Goal: Transaction & Acquisition: Purchase product/service

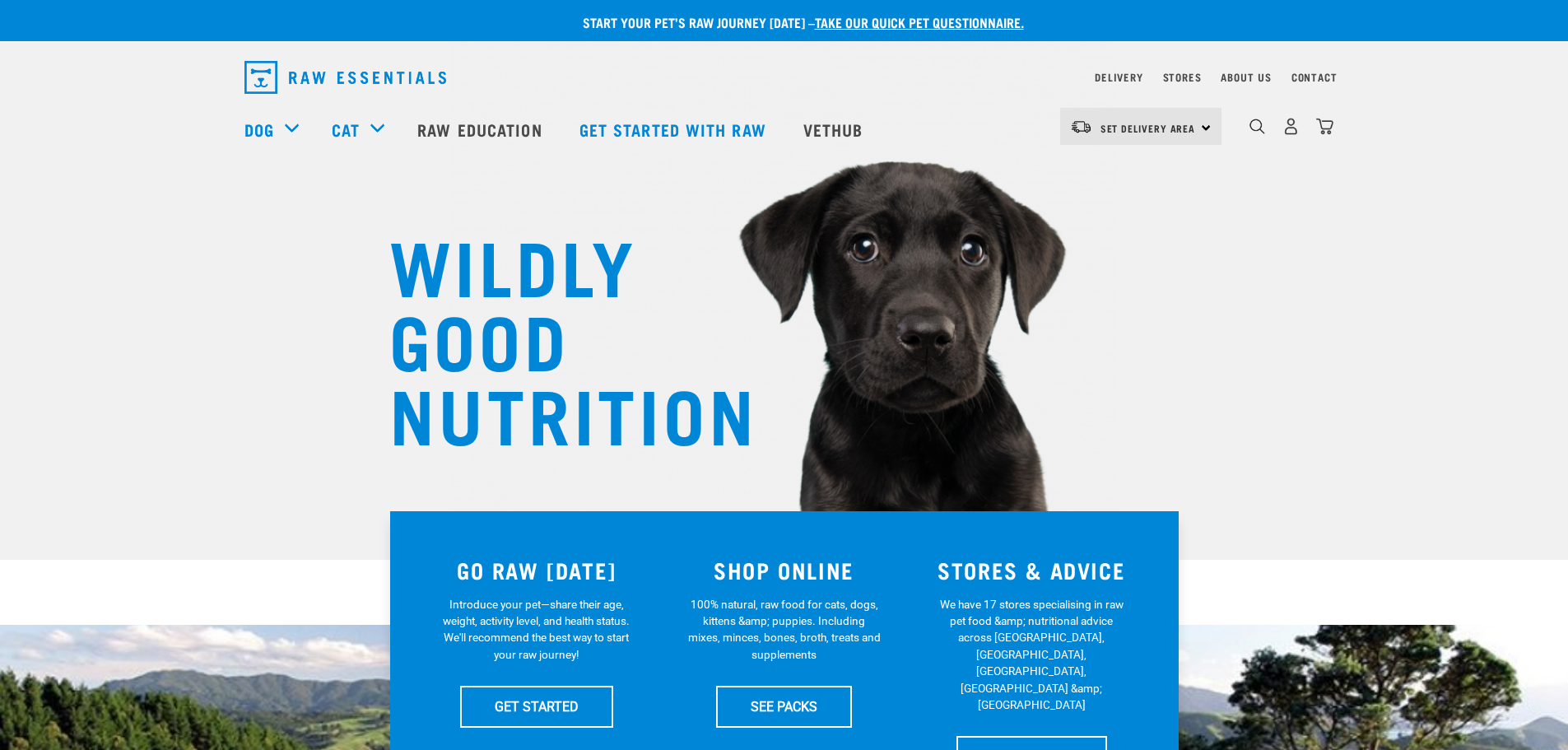
click at [1161, 115] on div "Set Delivery Area North Island South Island" at bounding box center [1140, 127] width 161 height 37
click at [1106, 168] on link "[GEOGRAPHIC_DATA]" at bounding box center [1139, 173] width 158 height 36
click at [1289, 130] on img "dropdown navigation" at bounding box center [1290, 126] width 17 height 17
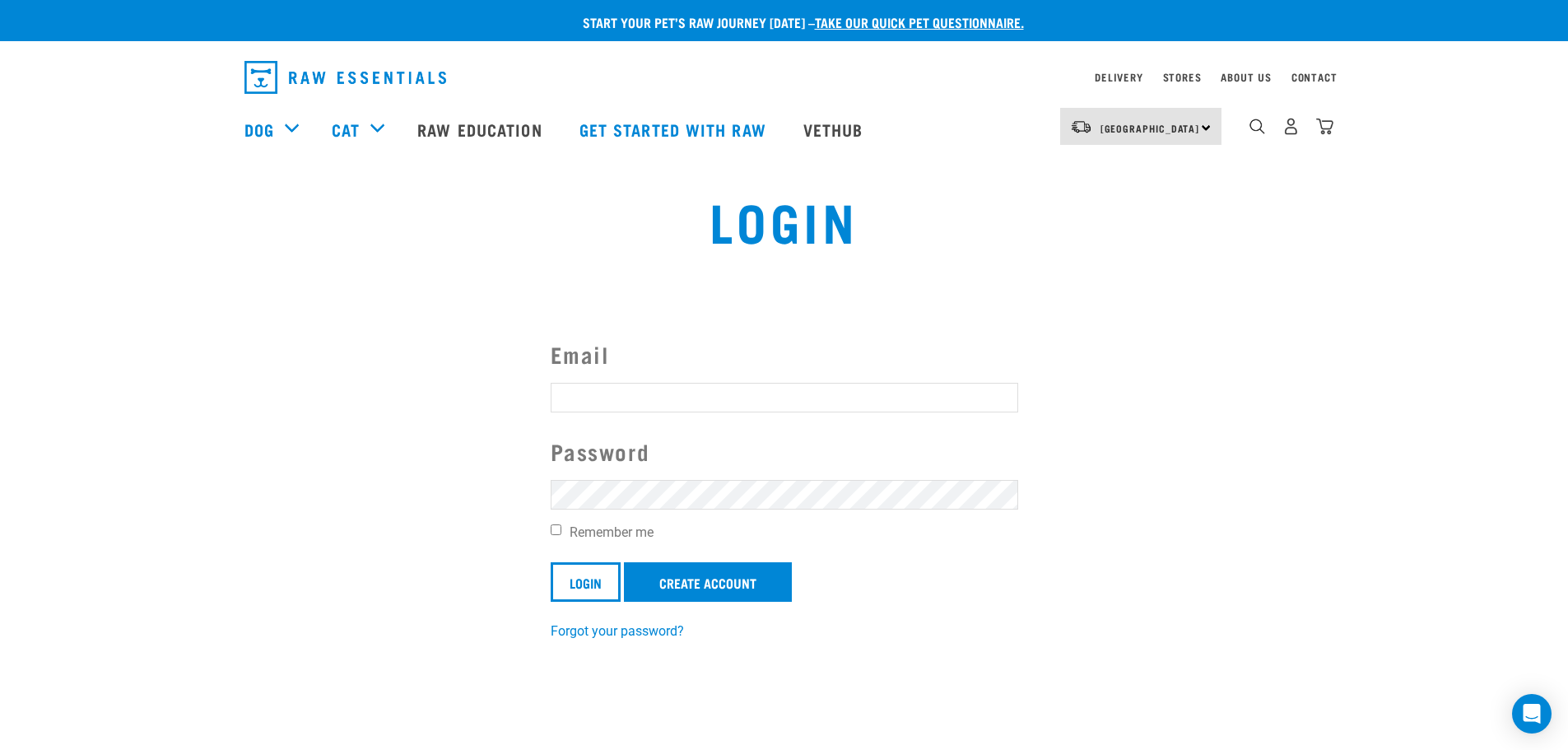
click at [703, 401] on input "Email" at bounding box center [784, 398] width 468 height 30
type input "andrew.lavery@gmail.com"
click at [582, 533] on label "Remember me" at bounding box center [784, 532] width 468 height 20
click at [561, 533] on input "Remember me" at bounding box center [556, 530] width 11 height 11
checkbox input "true"
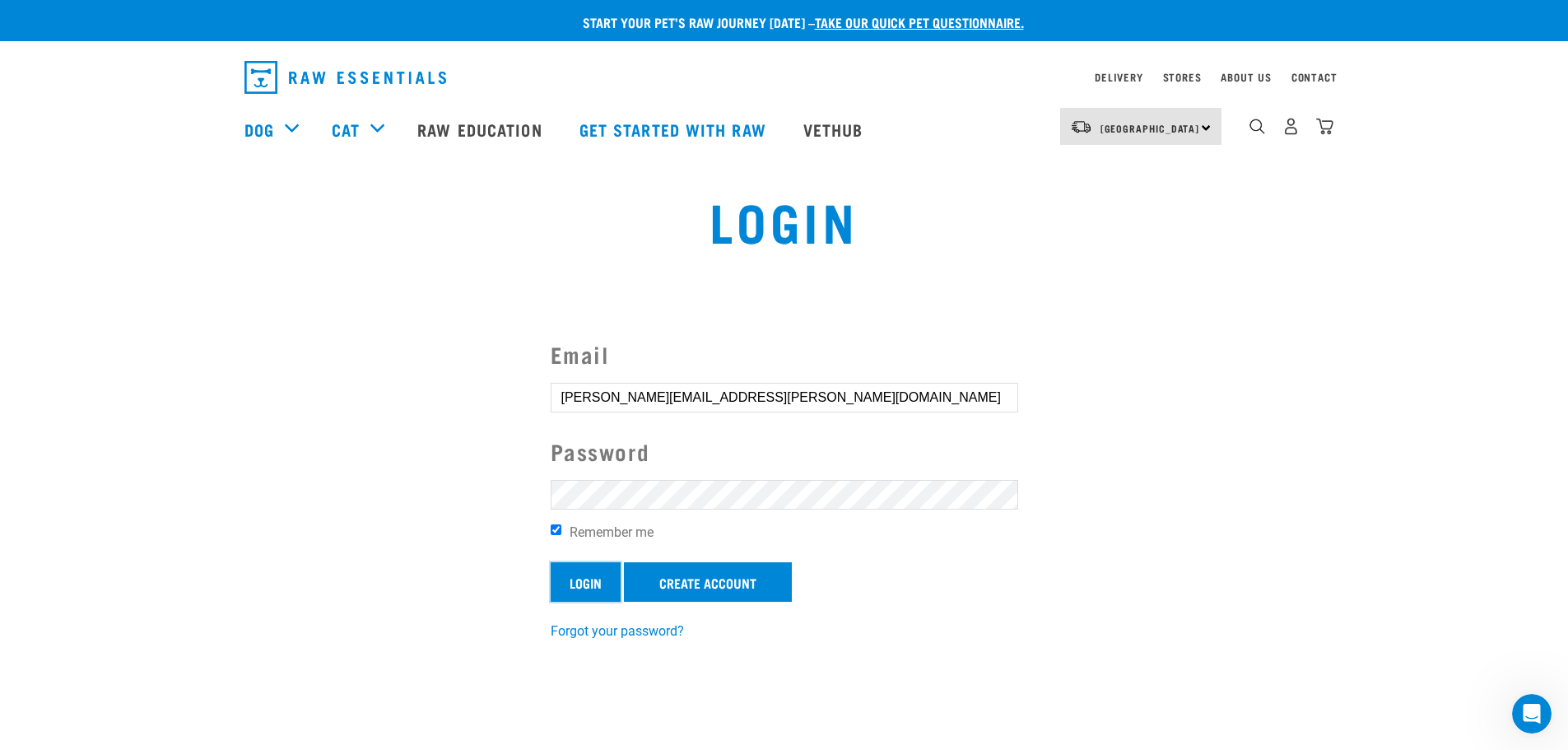
click at [594, 592] on input "Login" at bounding box center [585, 582] width 70 height 39
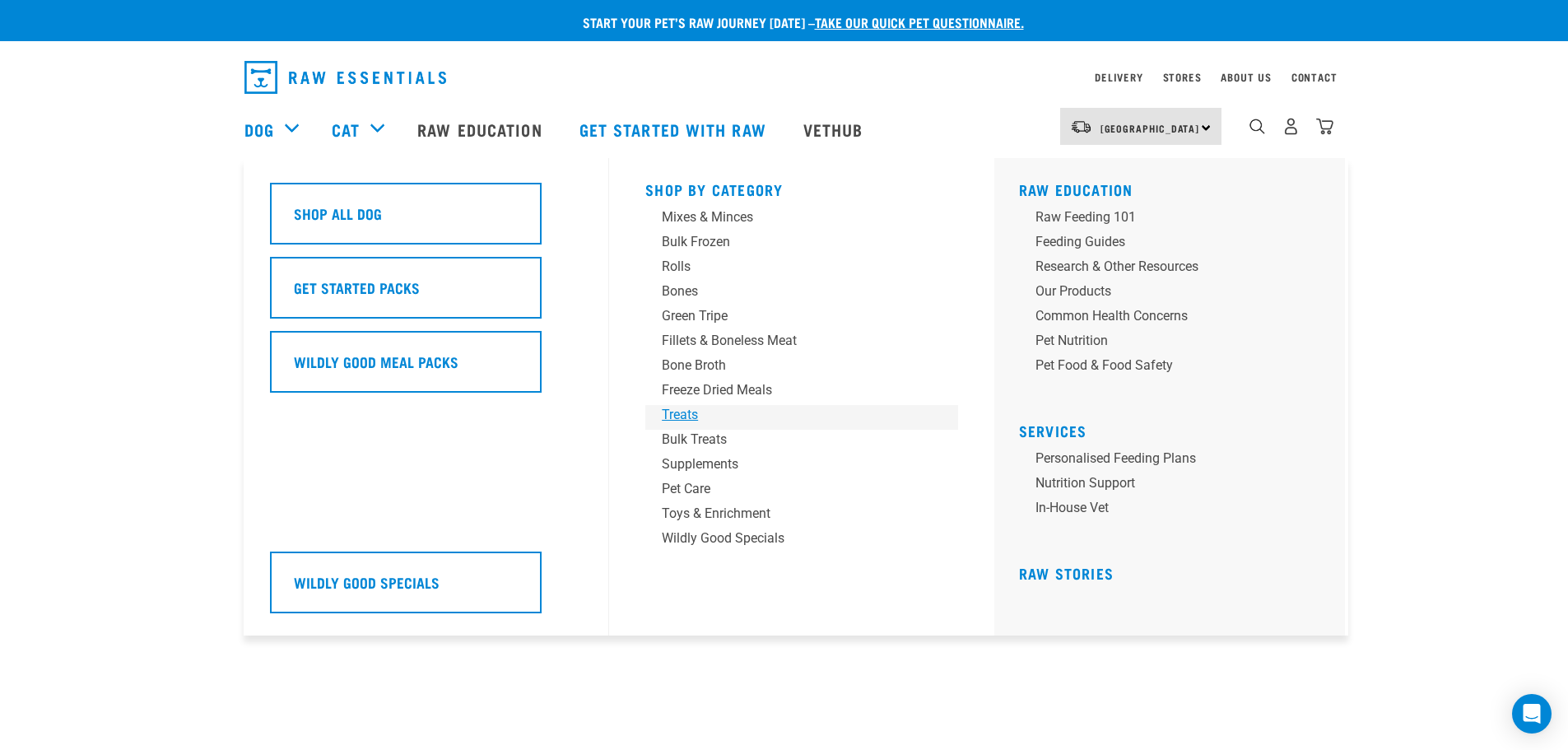
click at [689, 410] on div "Treats" at bounding box center [790, 415] width 257 height 20
click at [702, 445] on div "Bulk Treats" at bounding box center [790, 440] width 257 height 20
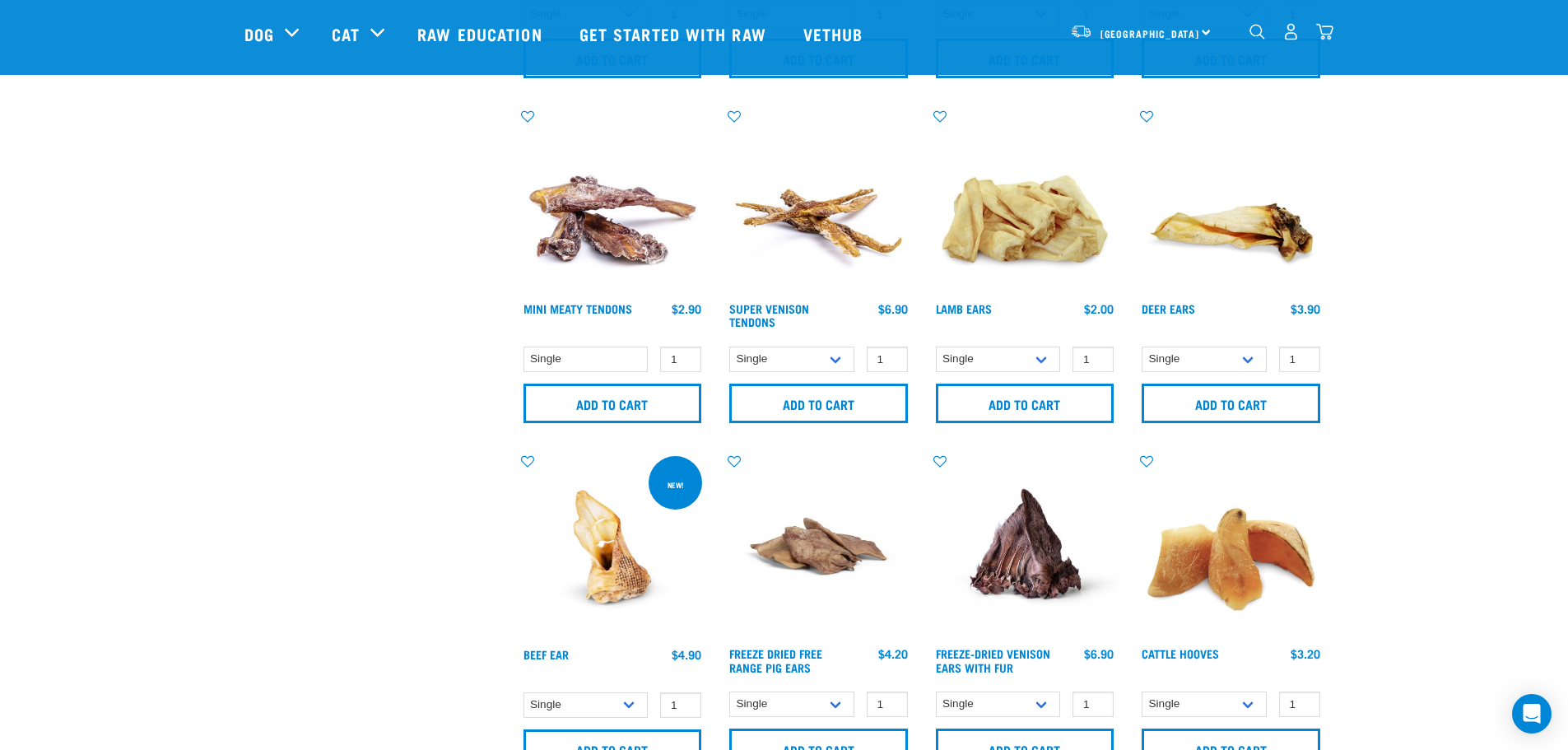
scroll to position [741, 0]
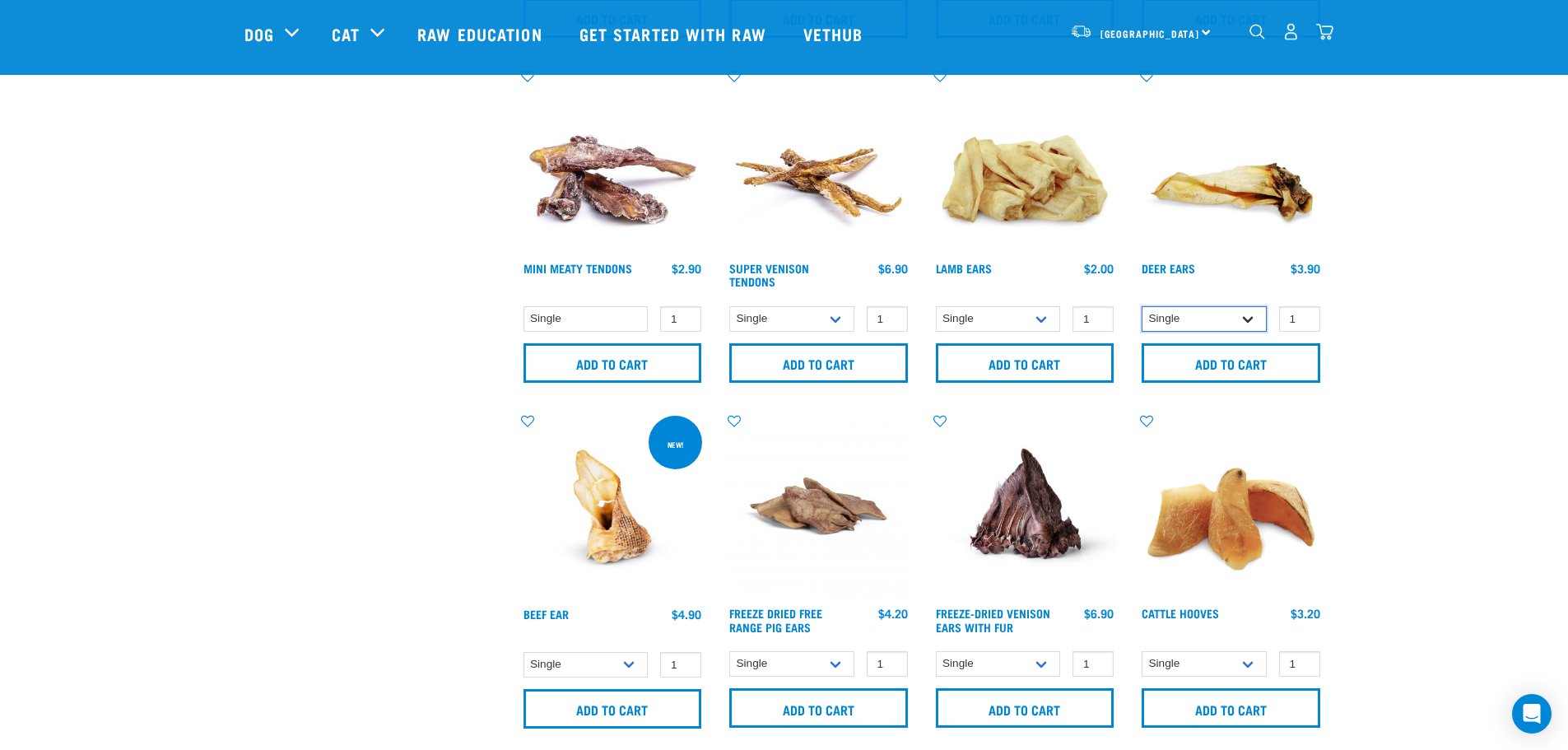
click at [1257, 322] on select "Single 3 per pack 10 per pack" at bounding box center [1205, 319] width 126 height 25
select select "443101"
click at [1142, 307] on select "Single 3 per pack 10 per pack" at bounding box center [1205, 319] width 126 height 25
click at [1249, 353] on input "Add to cart" at bounding box center [1231, 362] width 178 height 39
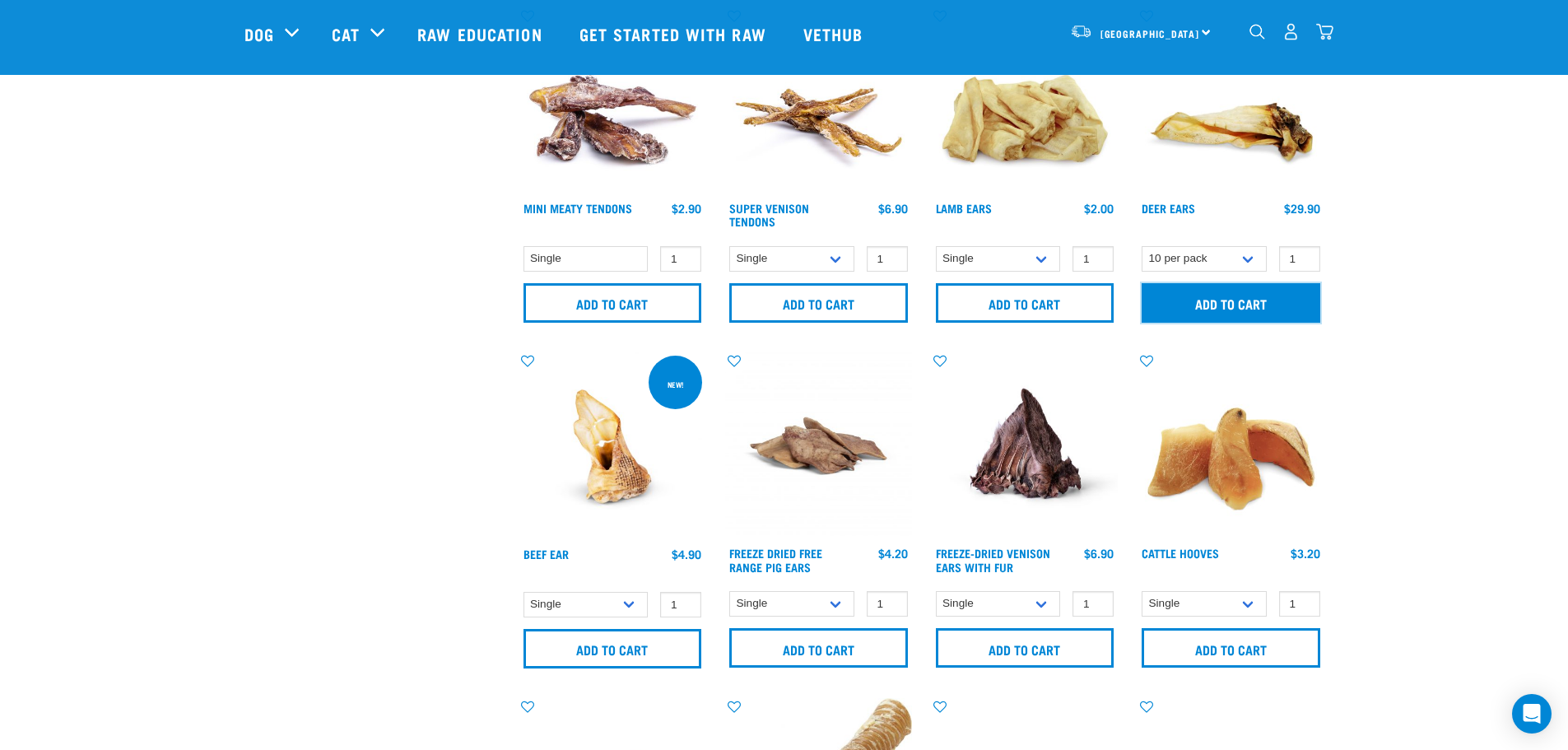
scroll to position [906, 0]
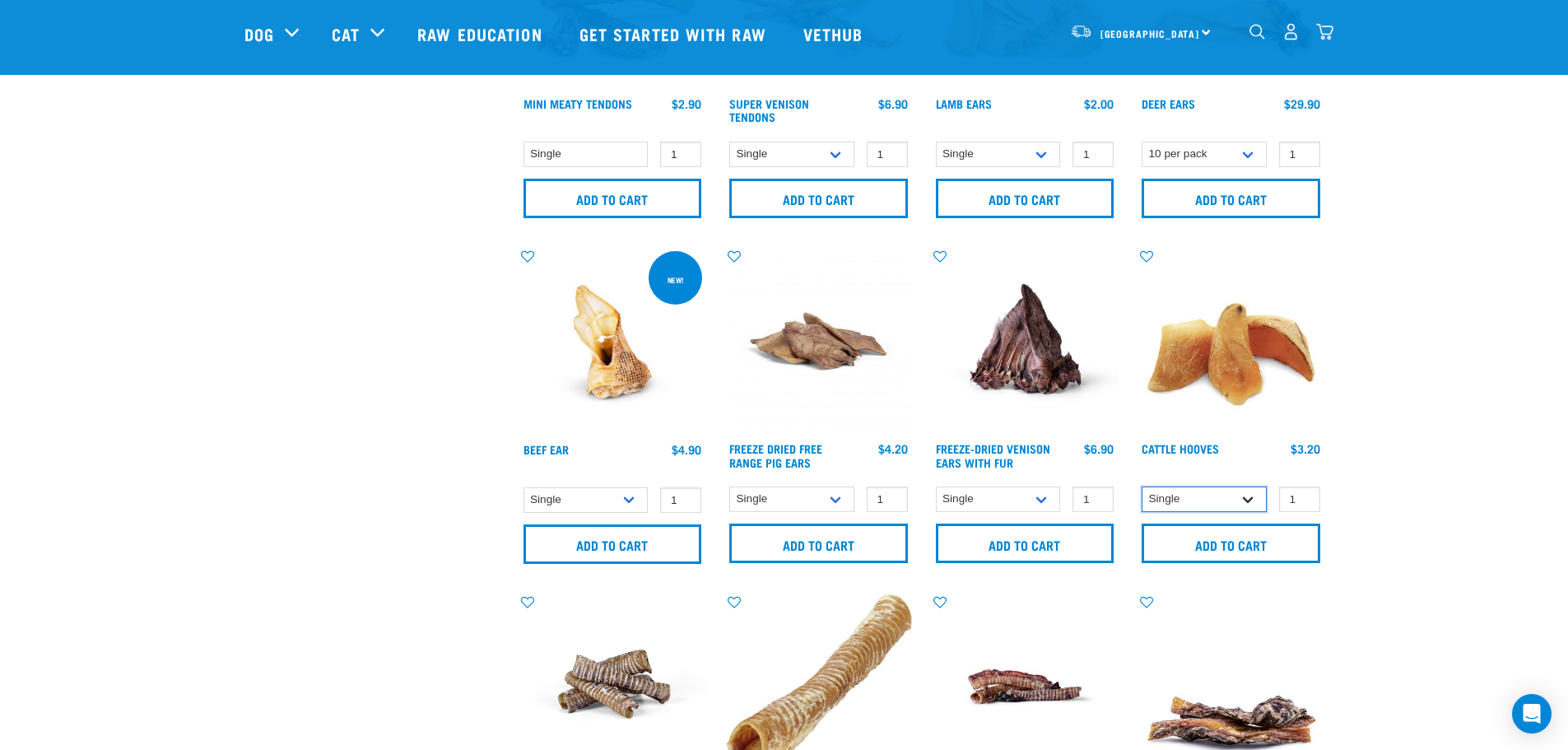
click at [1253, 499] on select "Single 10 per pack Bulk (30 pack)" at bounding box center [1205, 500] width 126 height 25
click at [1252, 499] on select "Single 10 per pack Bulk (30 pack)" at bounding box center [1205, 500] width 126 height 25
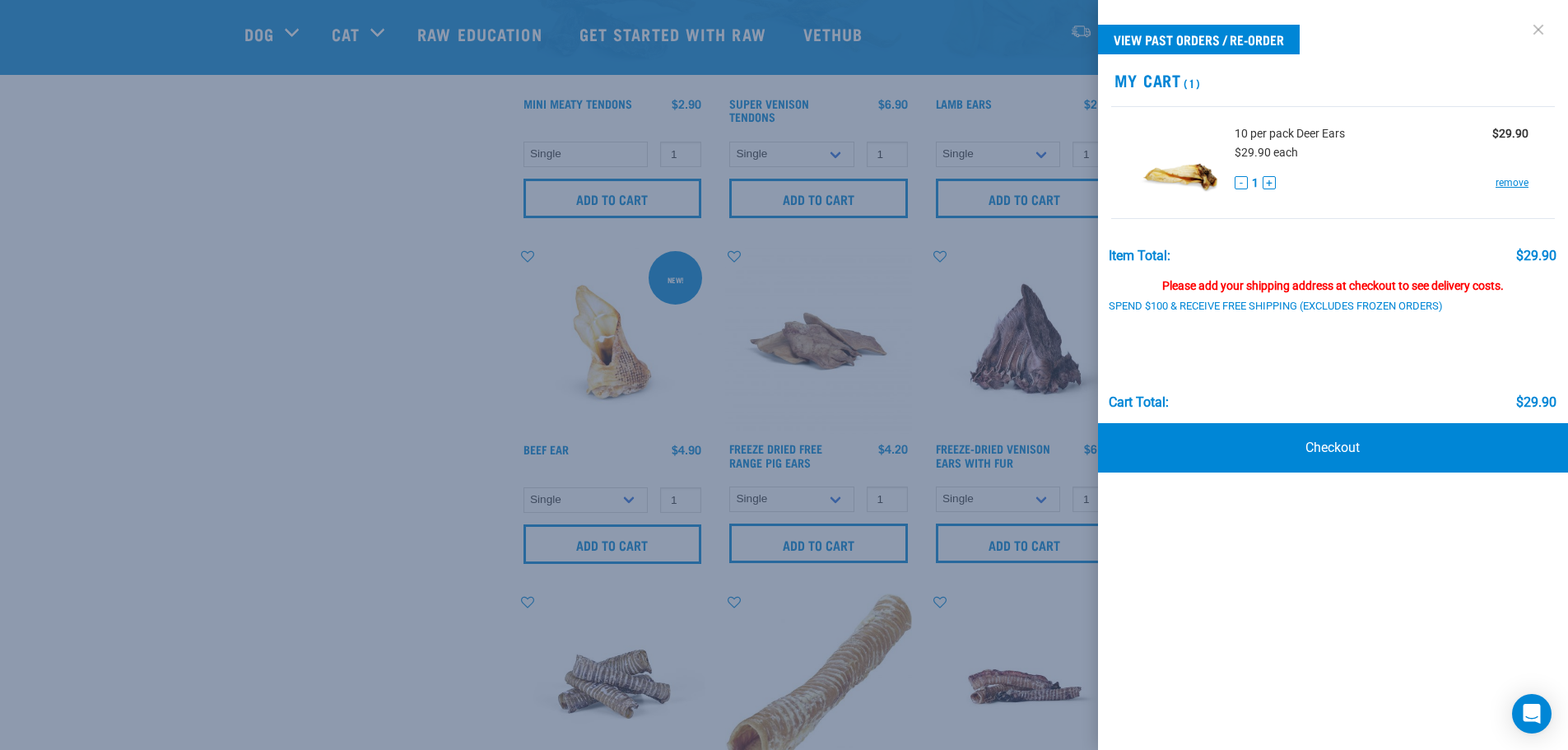
click at [1538, 33] on link at bounding box center [1538, 29] width 26 height 26
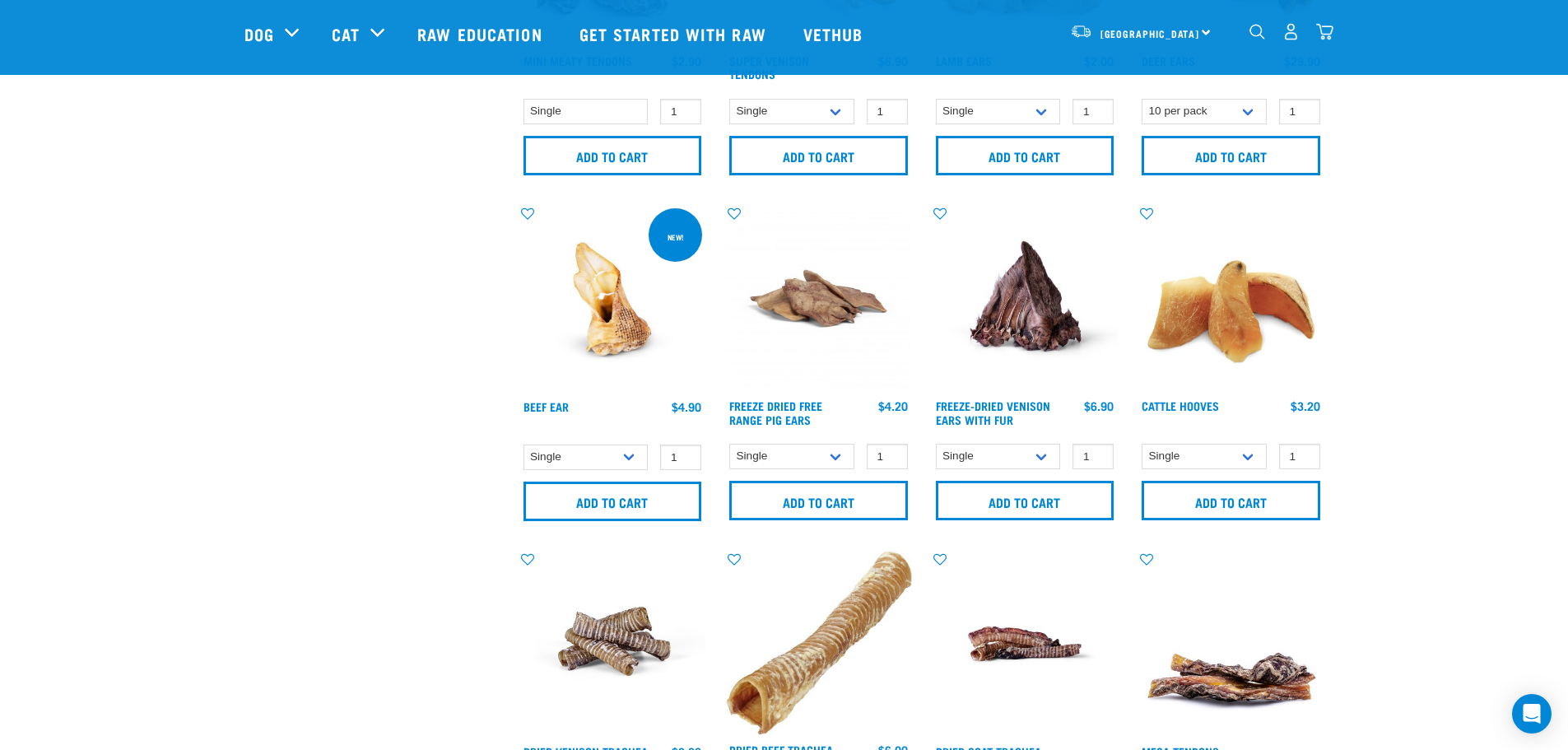
scroll to position [988, 0]
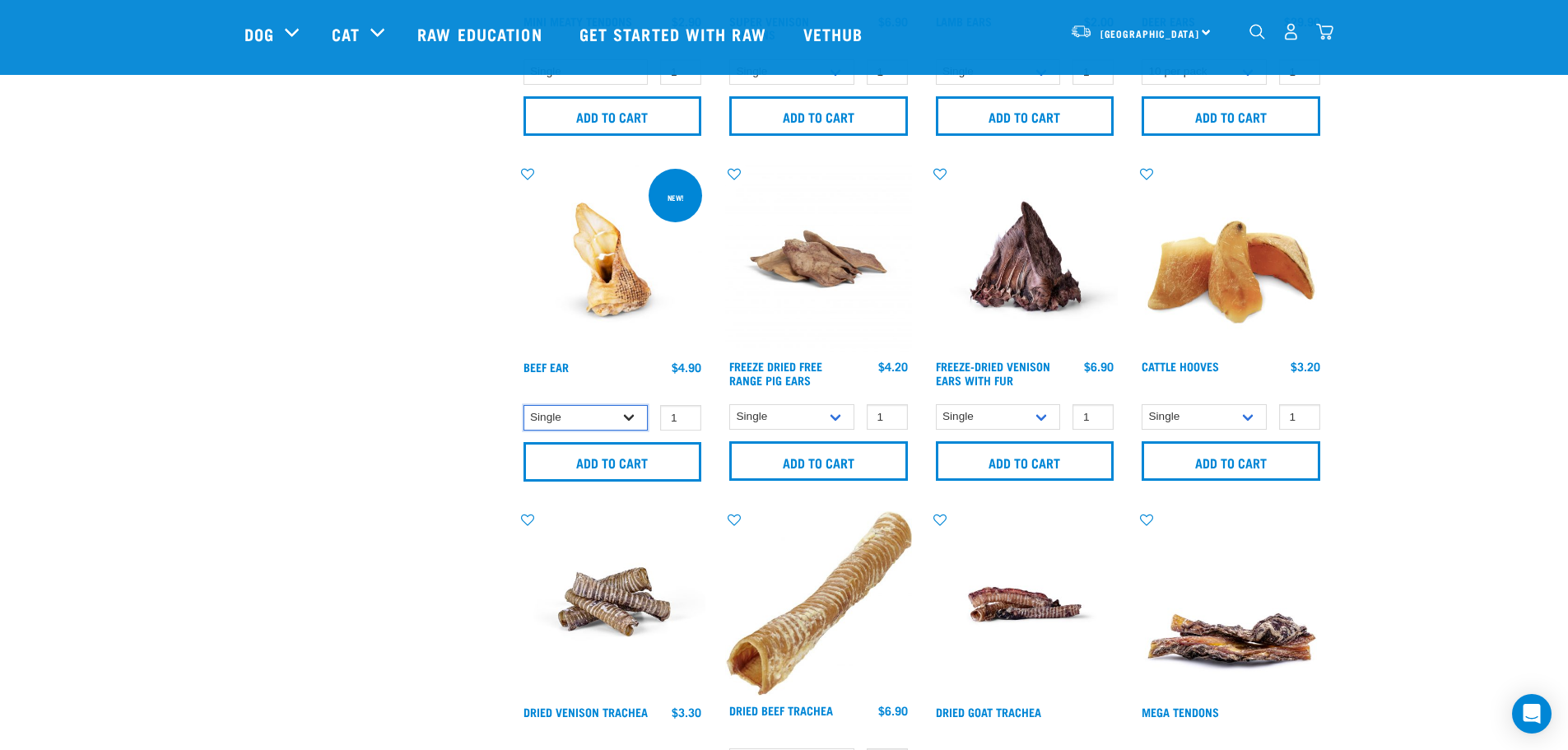
click at [633, 420] on select "Single 10 per pack 25 per pack" at bounding box center [586, 418] width 126 height 25
click at [620, 307] on img at bounding box center [612, 258] width 187 height 187
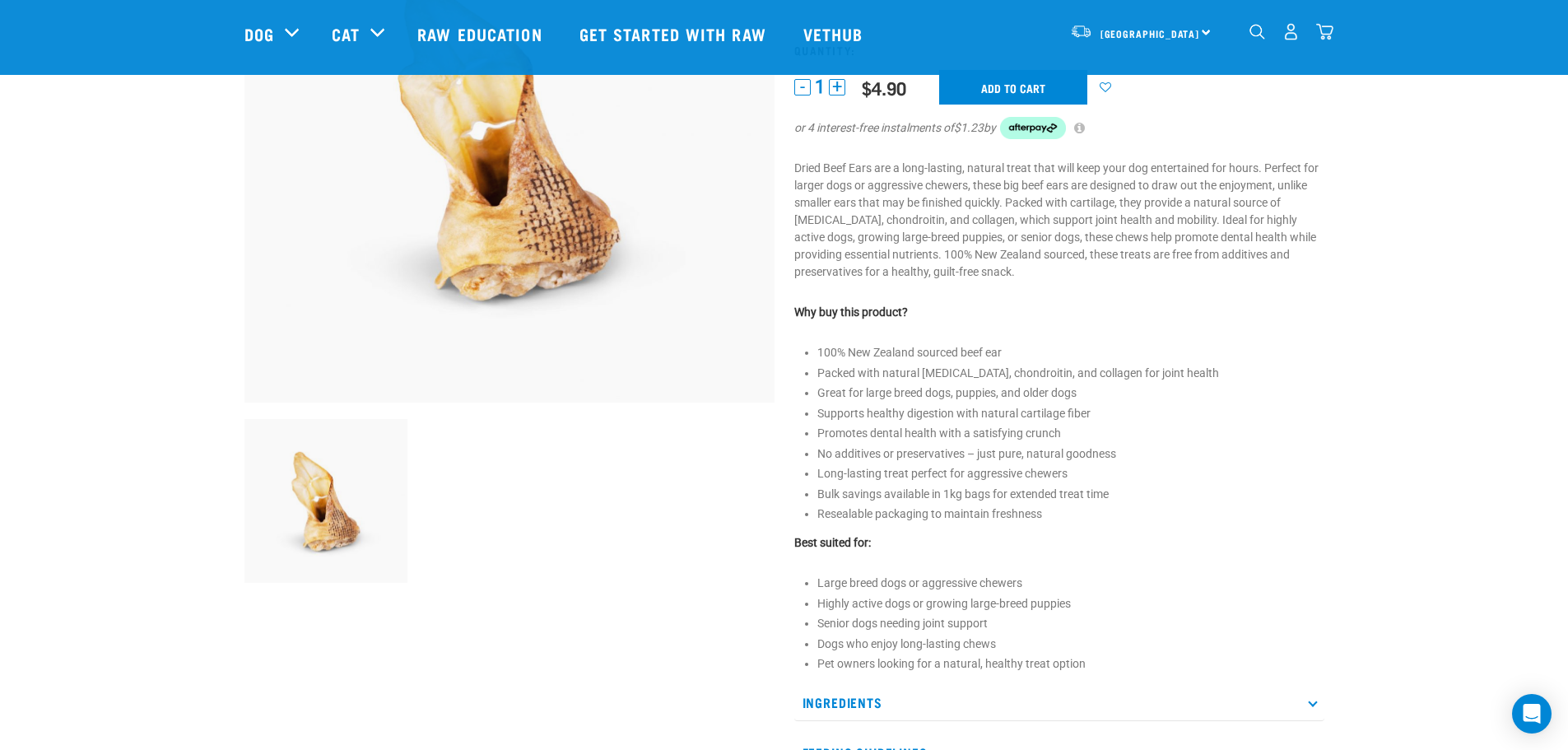
scroll to position [576, 0]
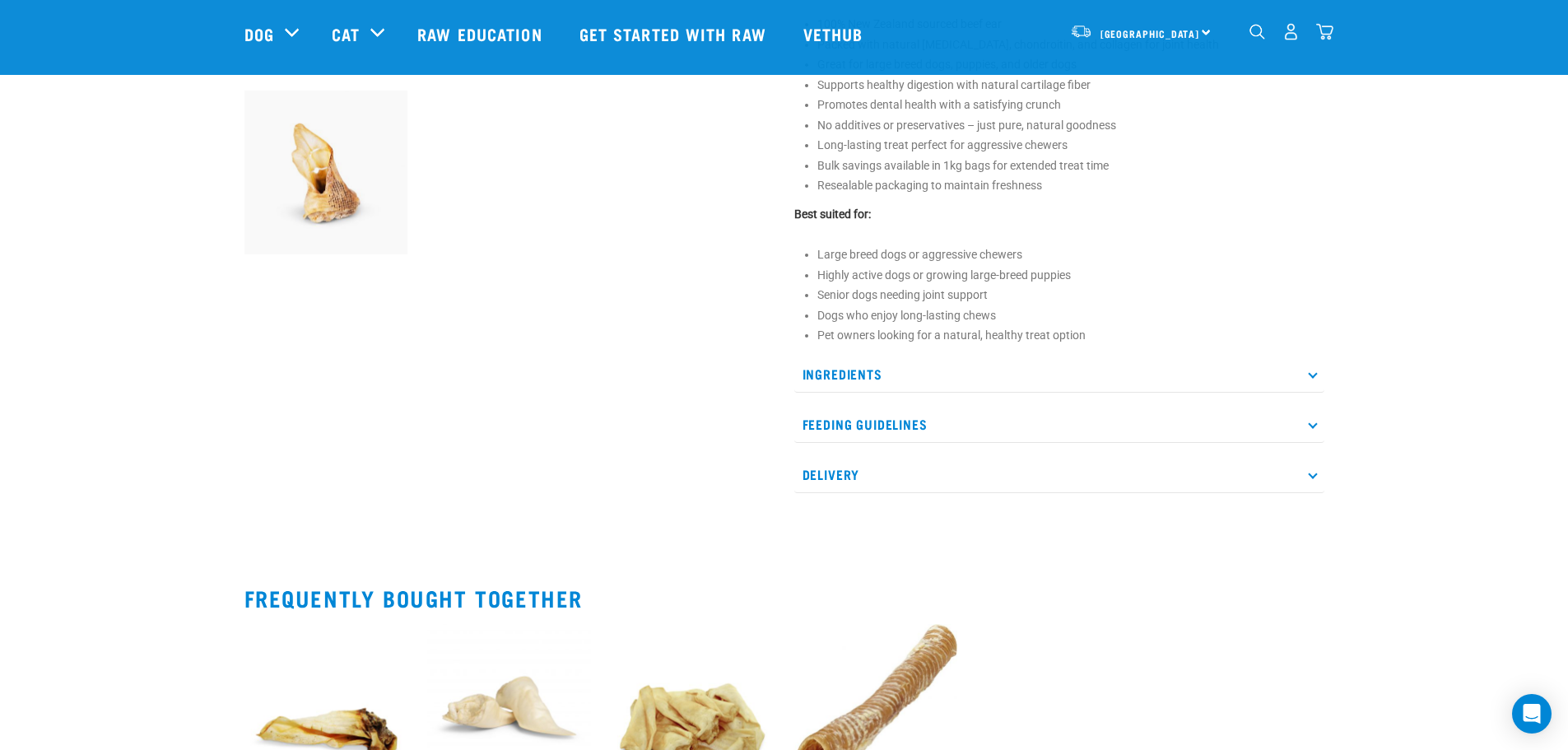
click at [902, 431] on p "Feeding Guidelines" at bounding box center [1059, 424] width 531 height 37
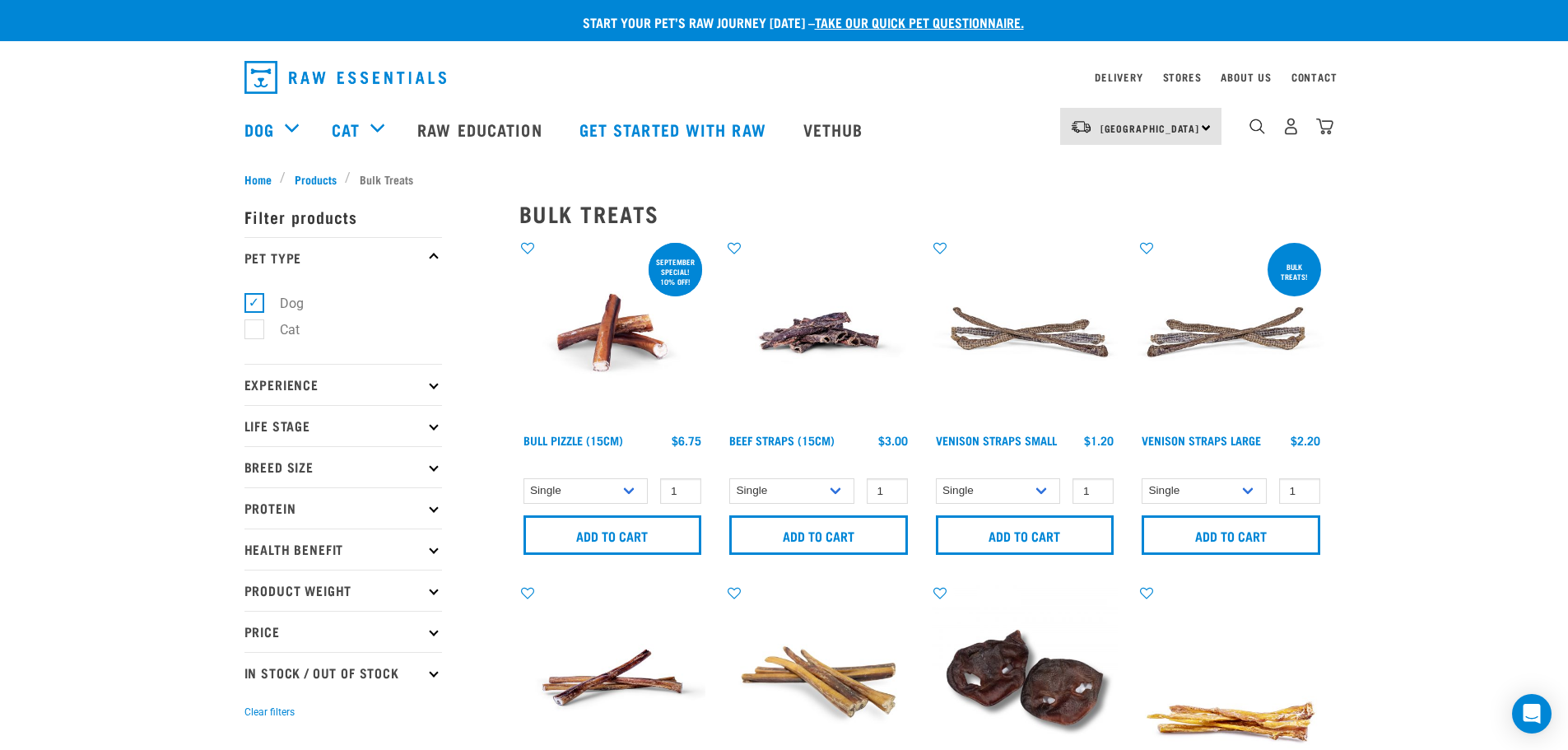
select select "443101"
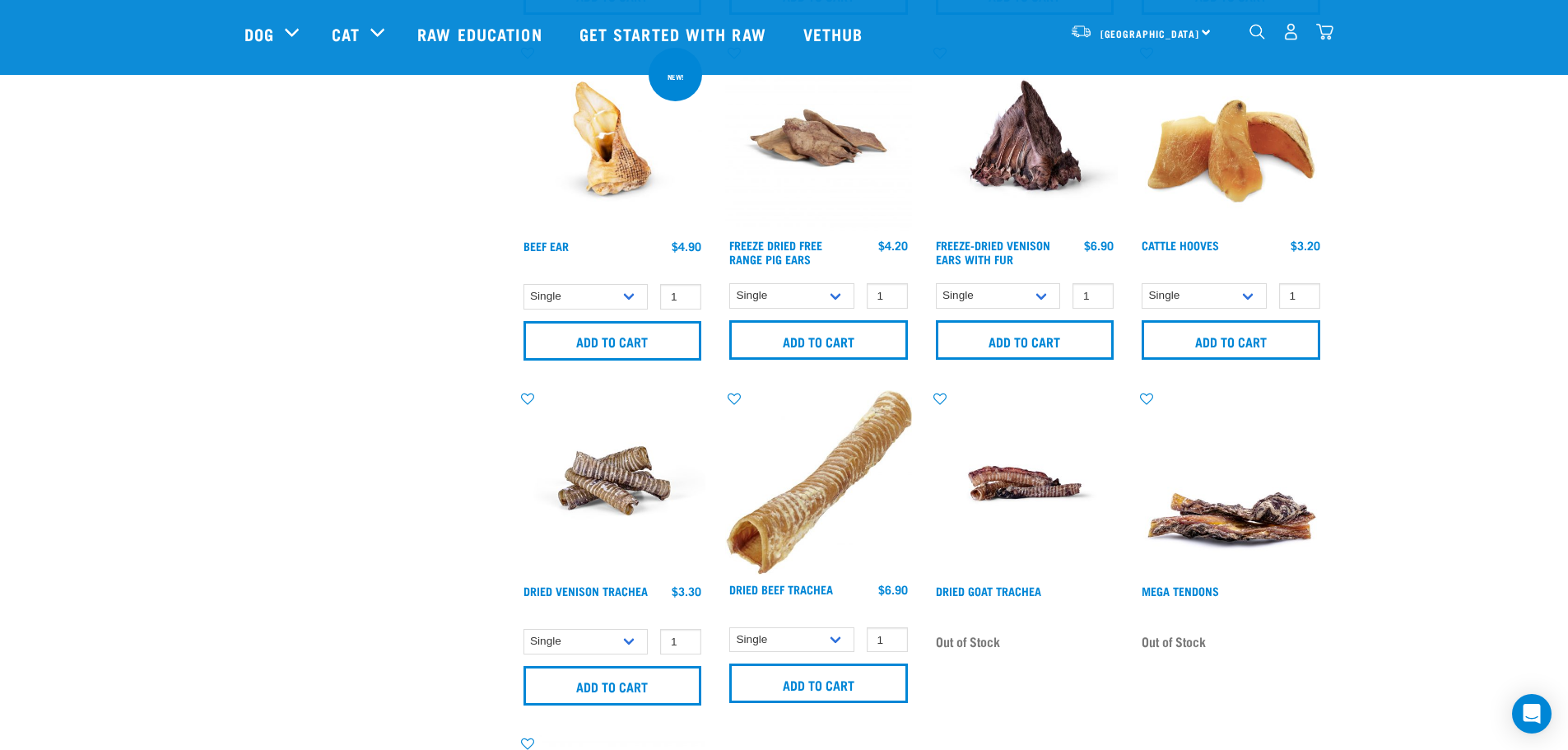
scroll to position [780, 0]
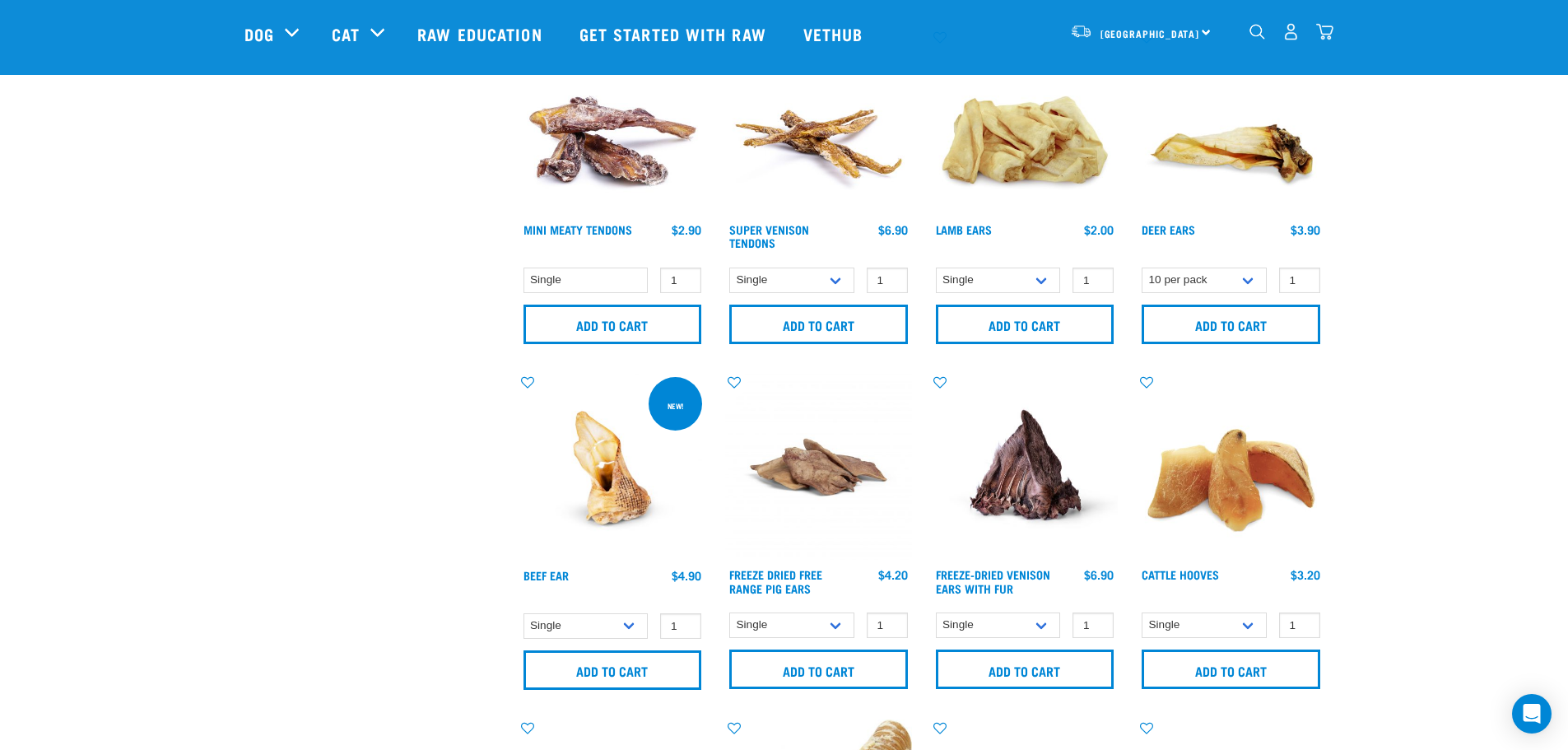
click at [1243, 178] on img at bounding box center [1230, 122] width 187 height 187
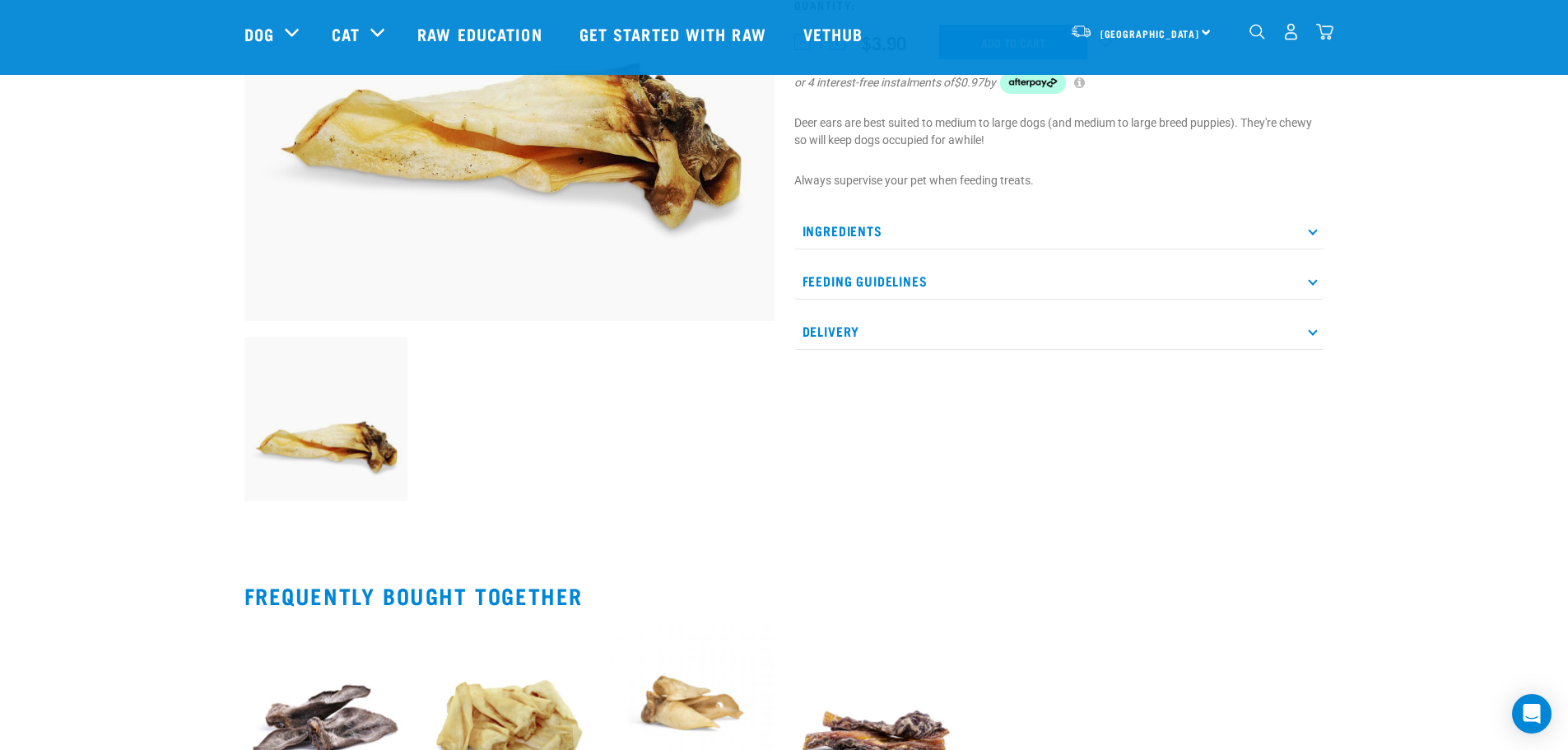
scroll to position [165, 0]
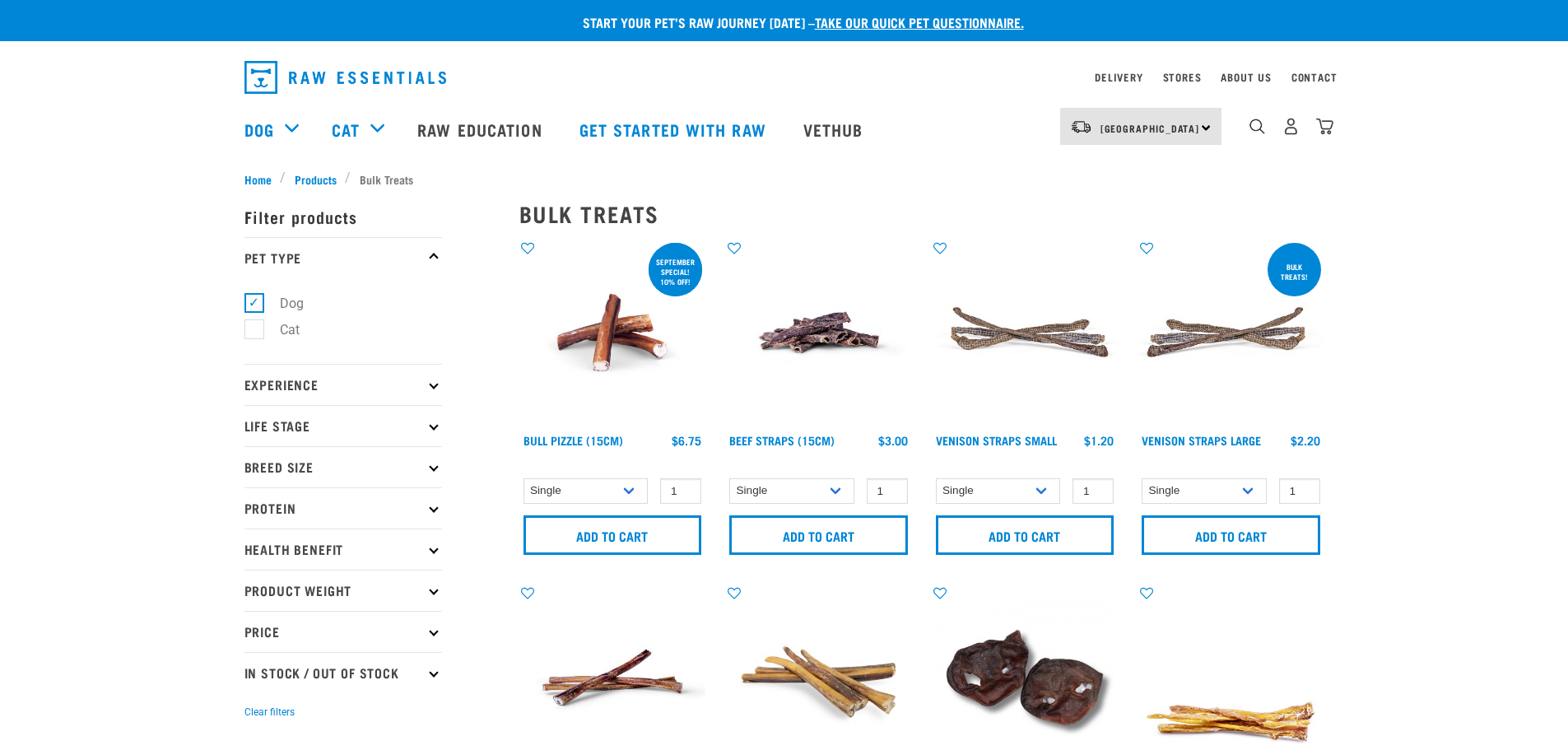
select select "443101"
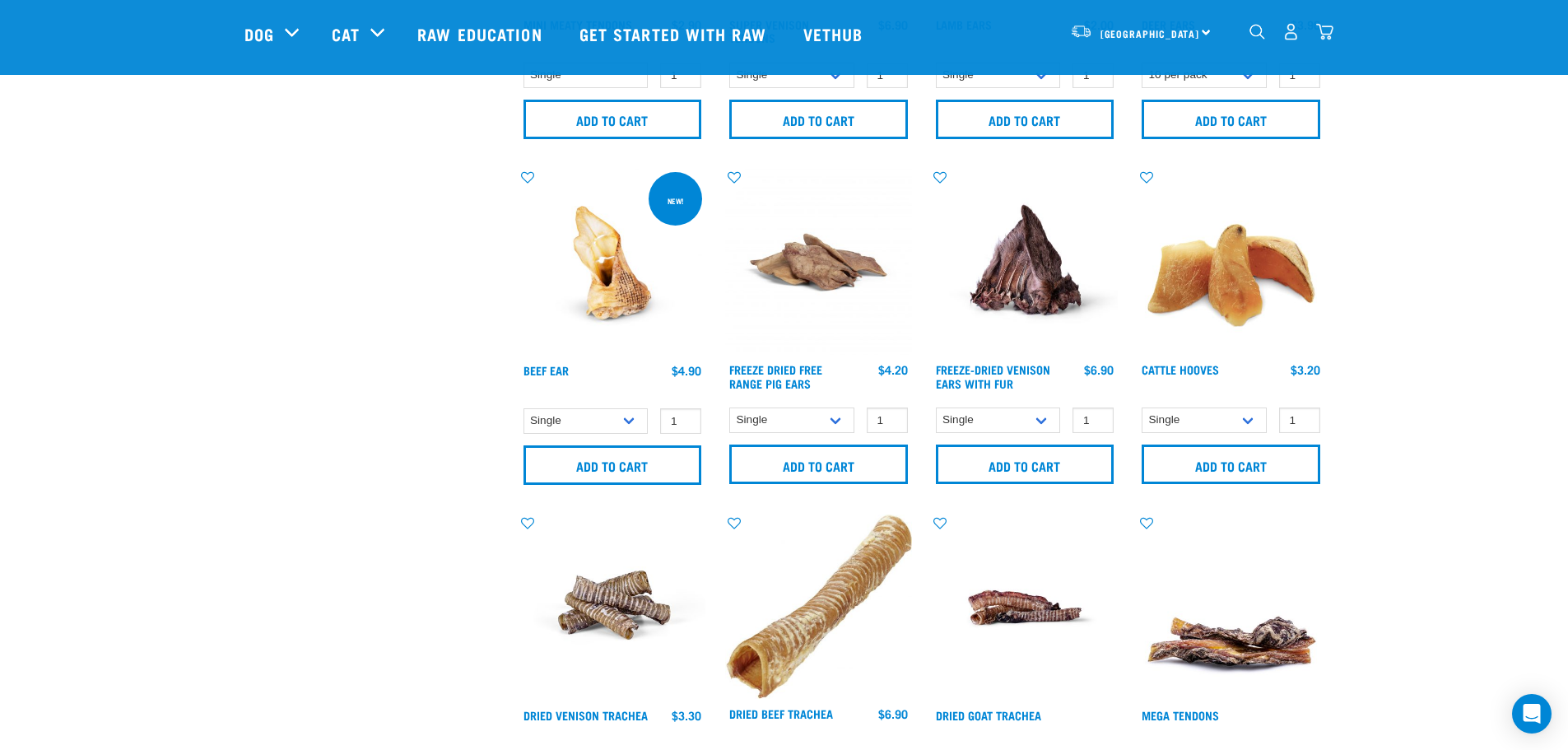
scroll to position [1148, 0]
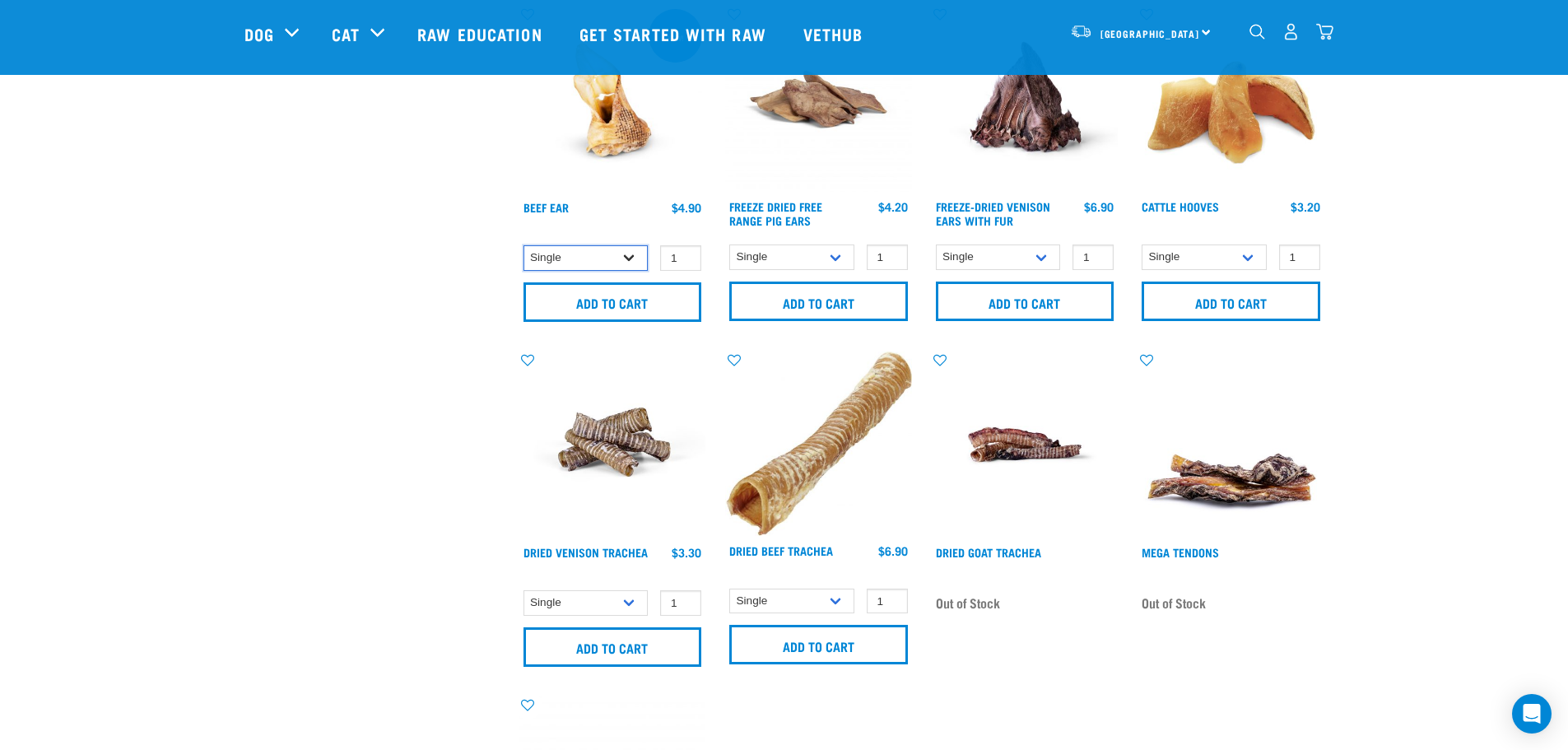
click at [640, 264] on select "Single 10 per pack 25 per pack" at bounding box center [586, 258] width 126 height 25
select select "443100"
click at [523, 246] on select "Single 10 per pack 25 per pack" at bounding box center [586, 258] width 126 height 25
click at [623, 292] on input "Add to cart" at bounding box center [612, 301] width 178 height 39
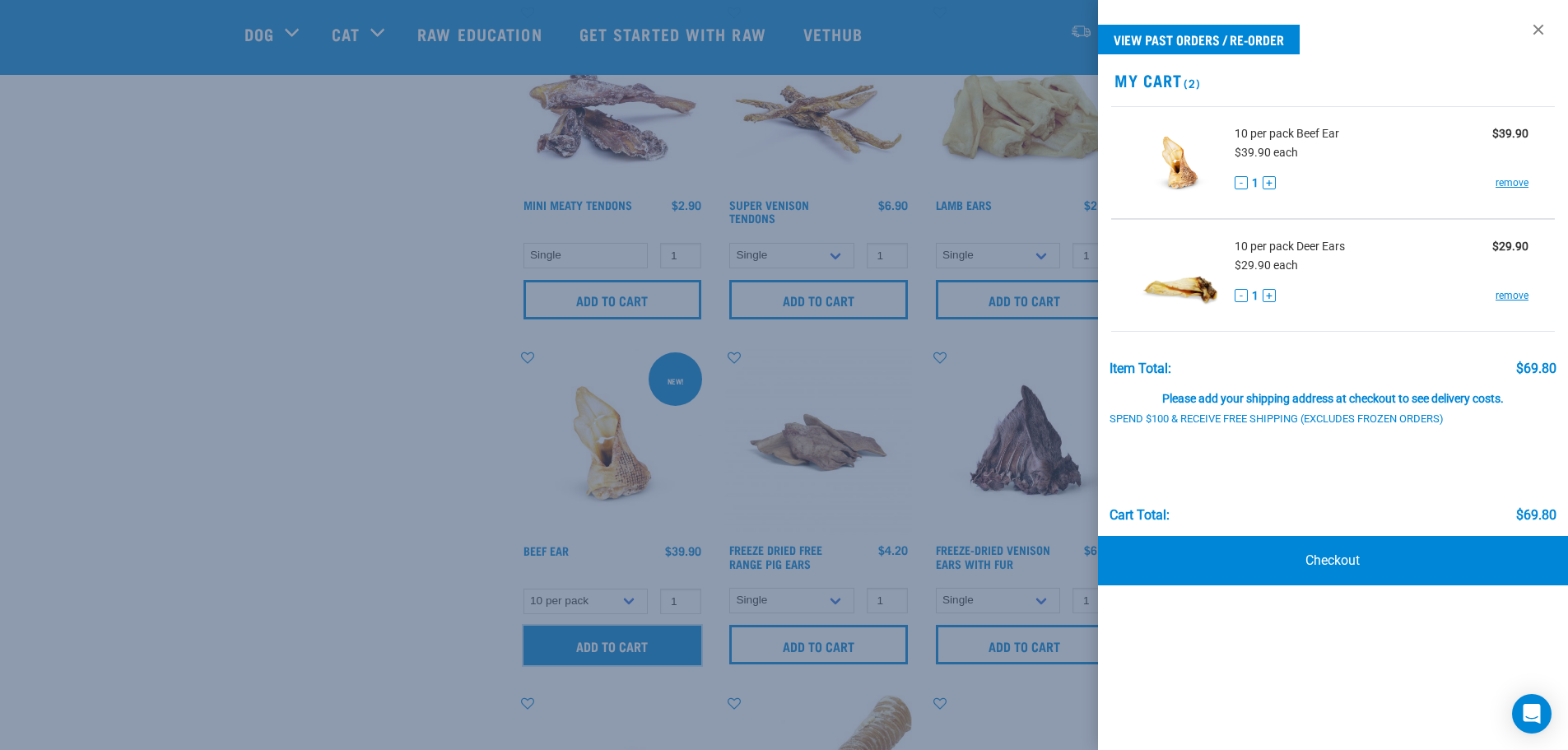
scroll to position [736, 0]
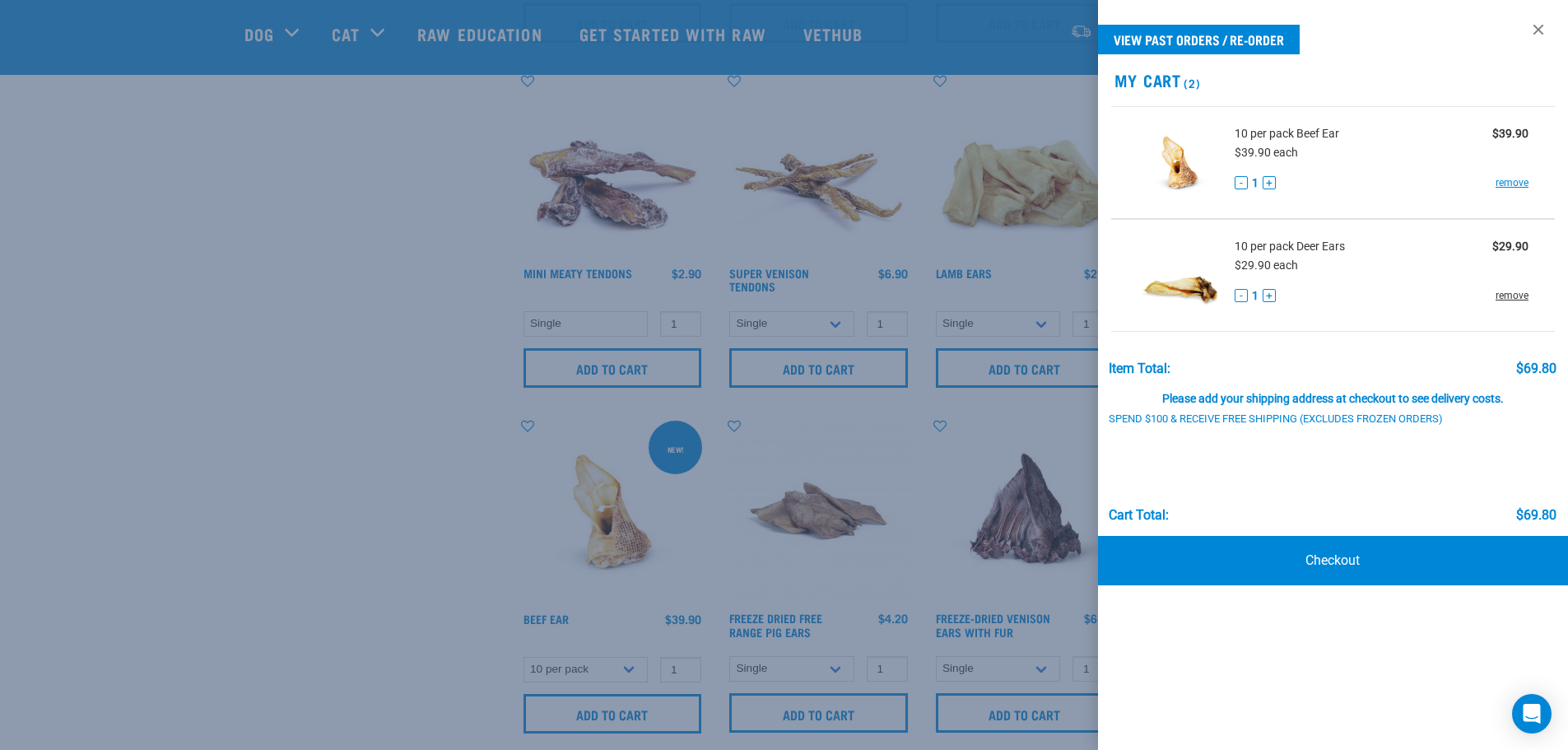
click at [1514, 294] on link "remove" at bounding box center [1512, 296] width 33 height 15
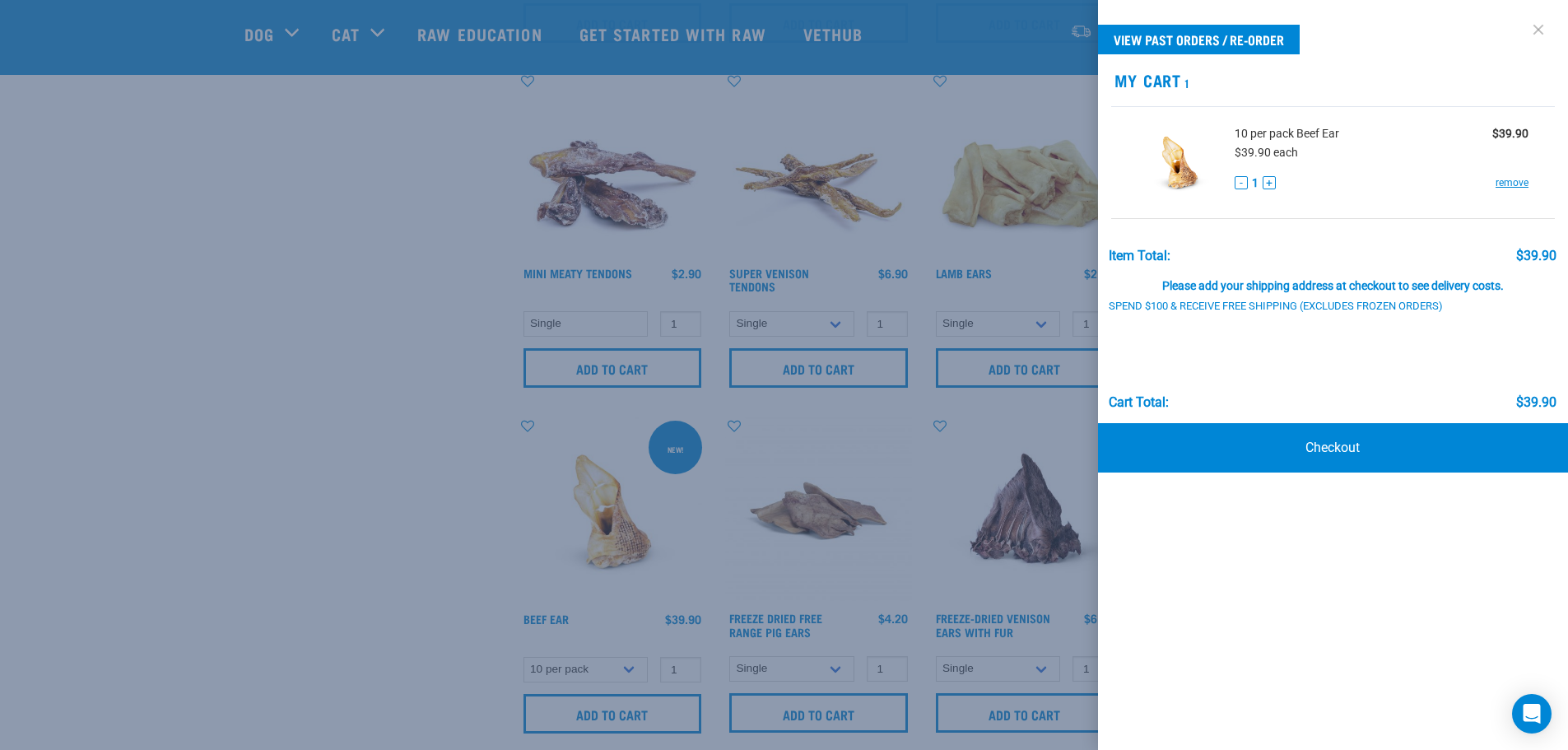
click at [1539, 35] on link at bounding box center [1538, 29] width 26 height 26
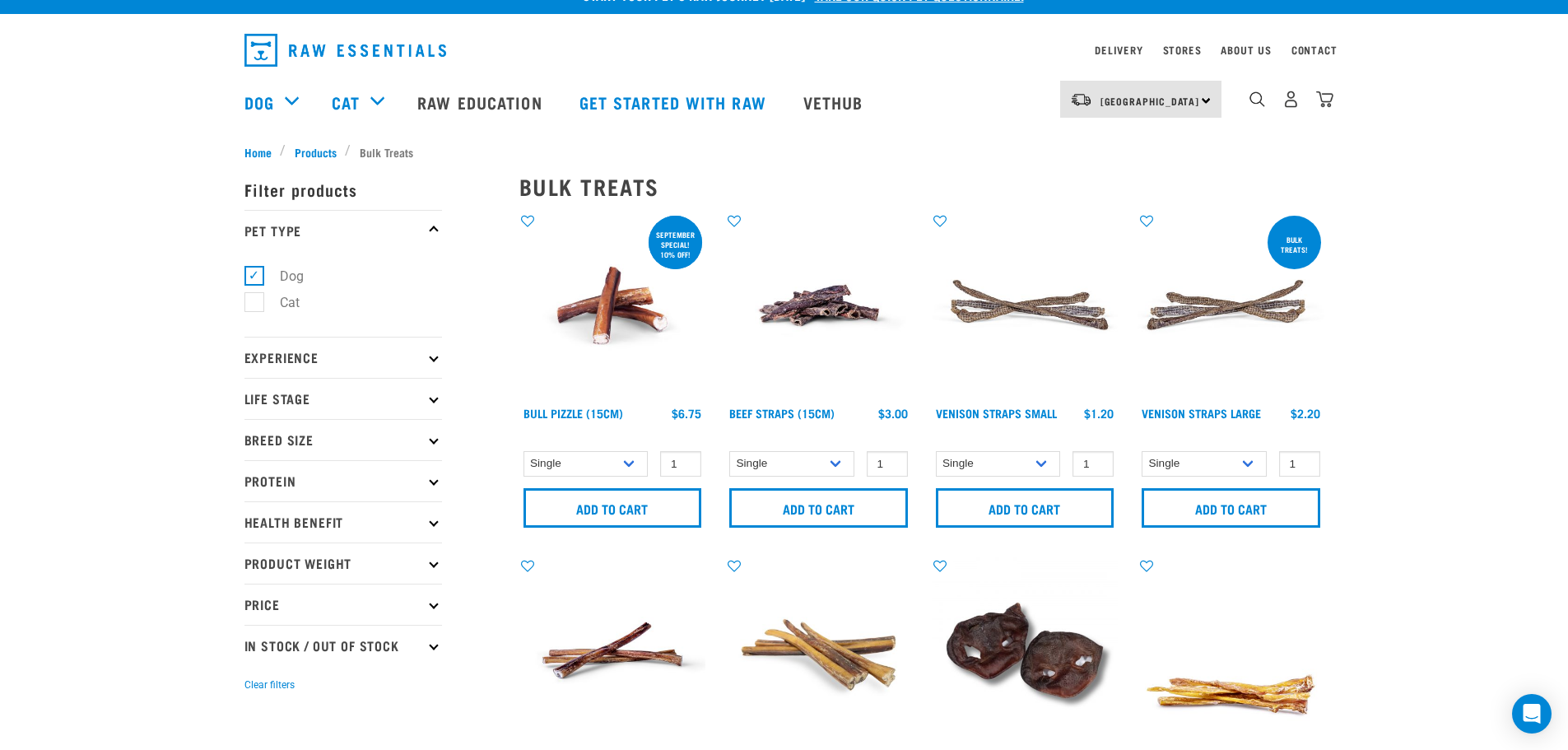
scroll to position [0, 0]
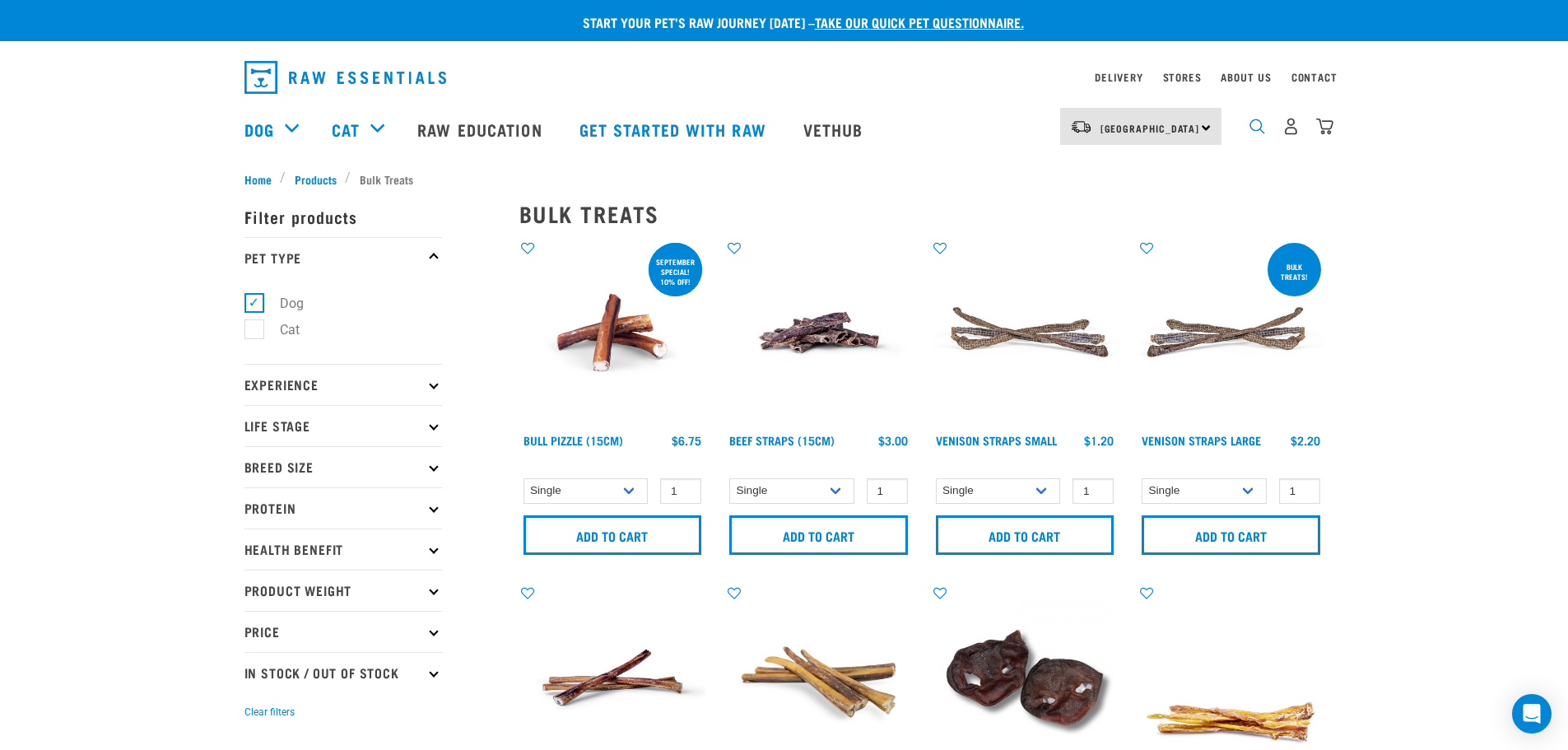
click at [1260, 131] on img "dropdown navigation" at bounding box center [1257, 126] width 15 height 15
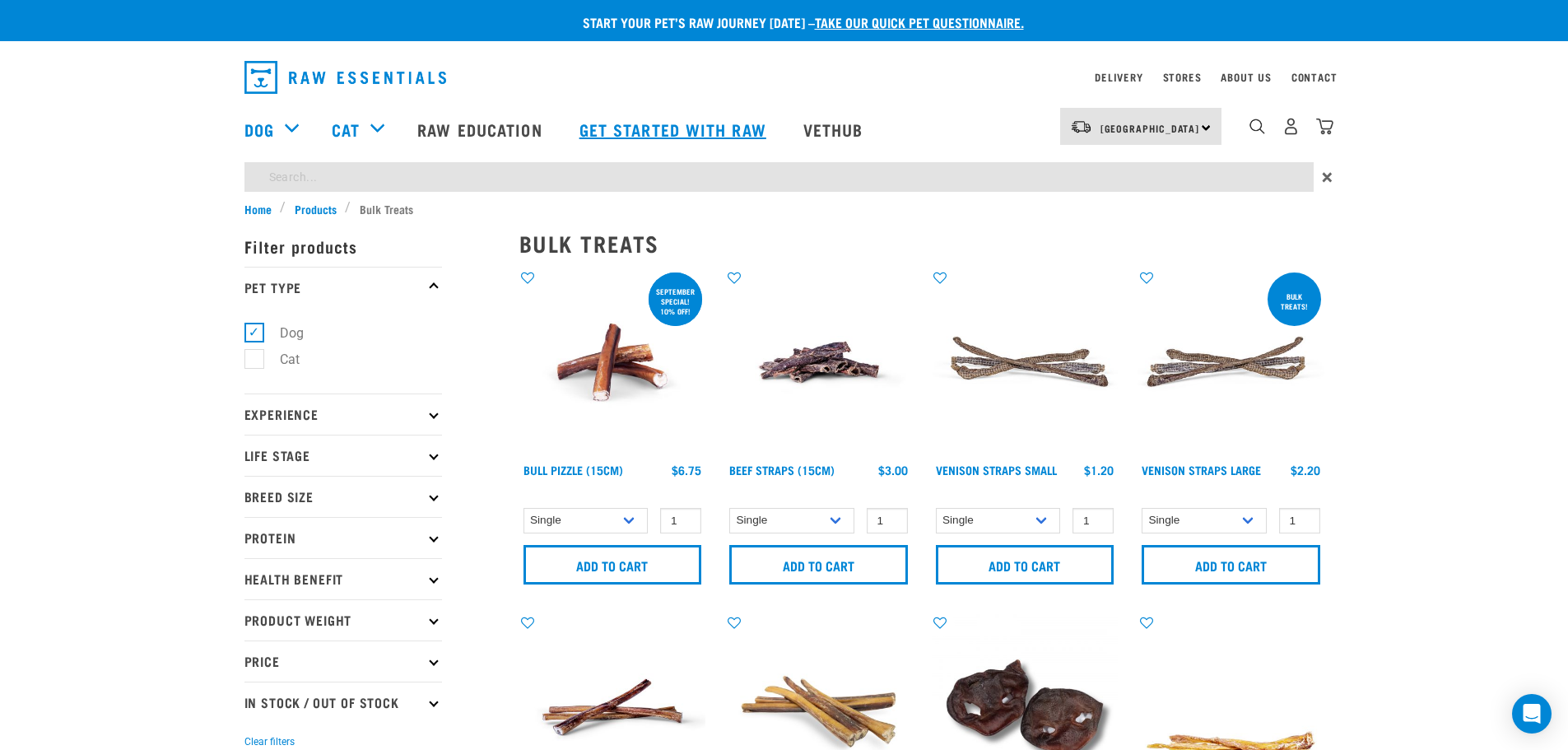
click at [640, 154] on link "Get started with Raw" at bounding box center [675, 129] width 224 height 66
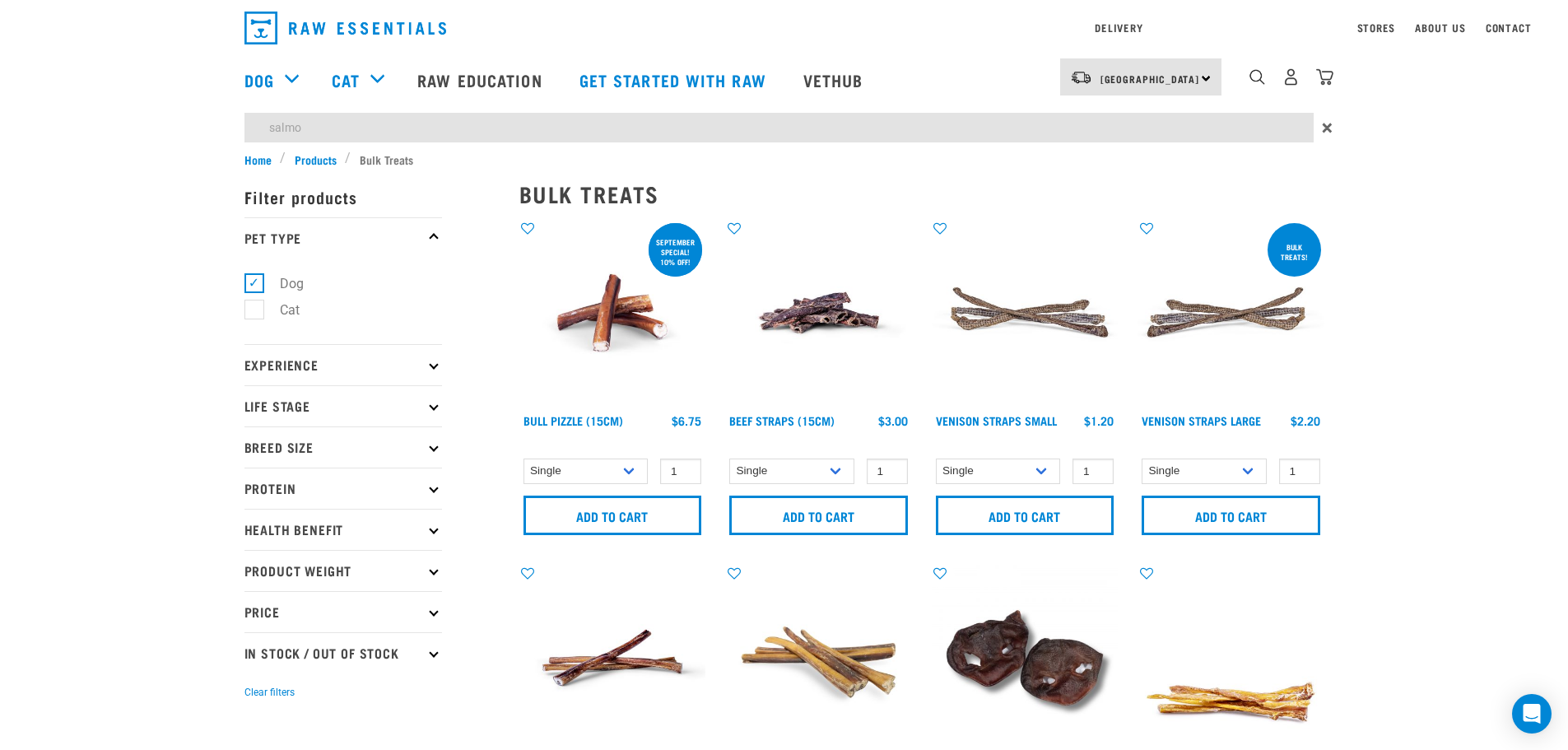
type input "salmon"
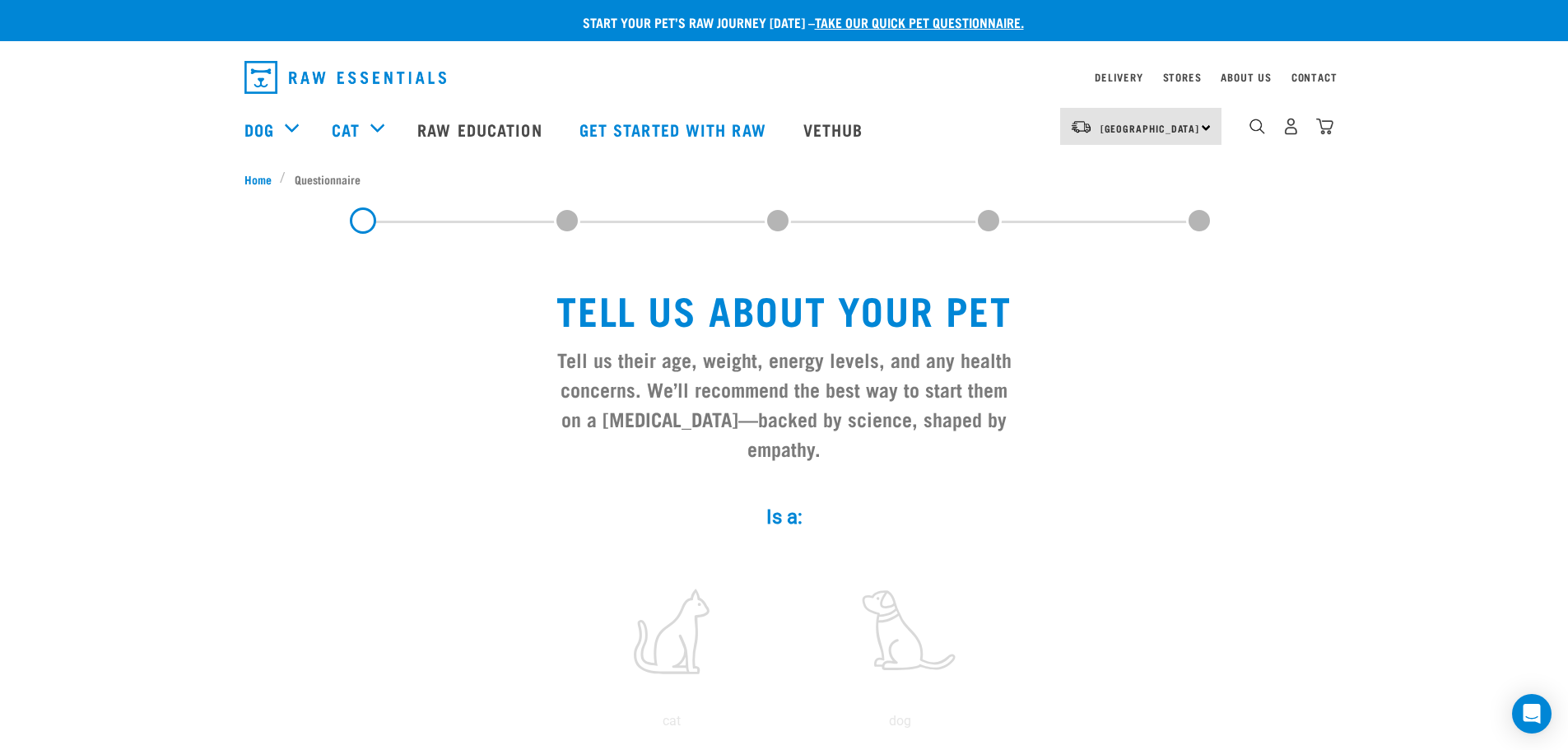
click at [1251, 115] on div "1" at bounding box center [1290, 127] width 85 height 37
click at [1256, 123] on div "dropdown navigation" at bounding box center [1257, 126] width 17 height 17
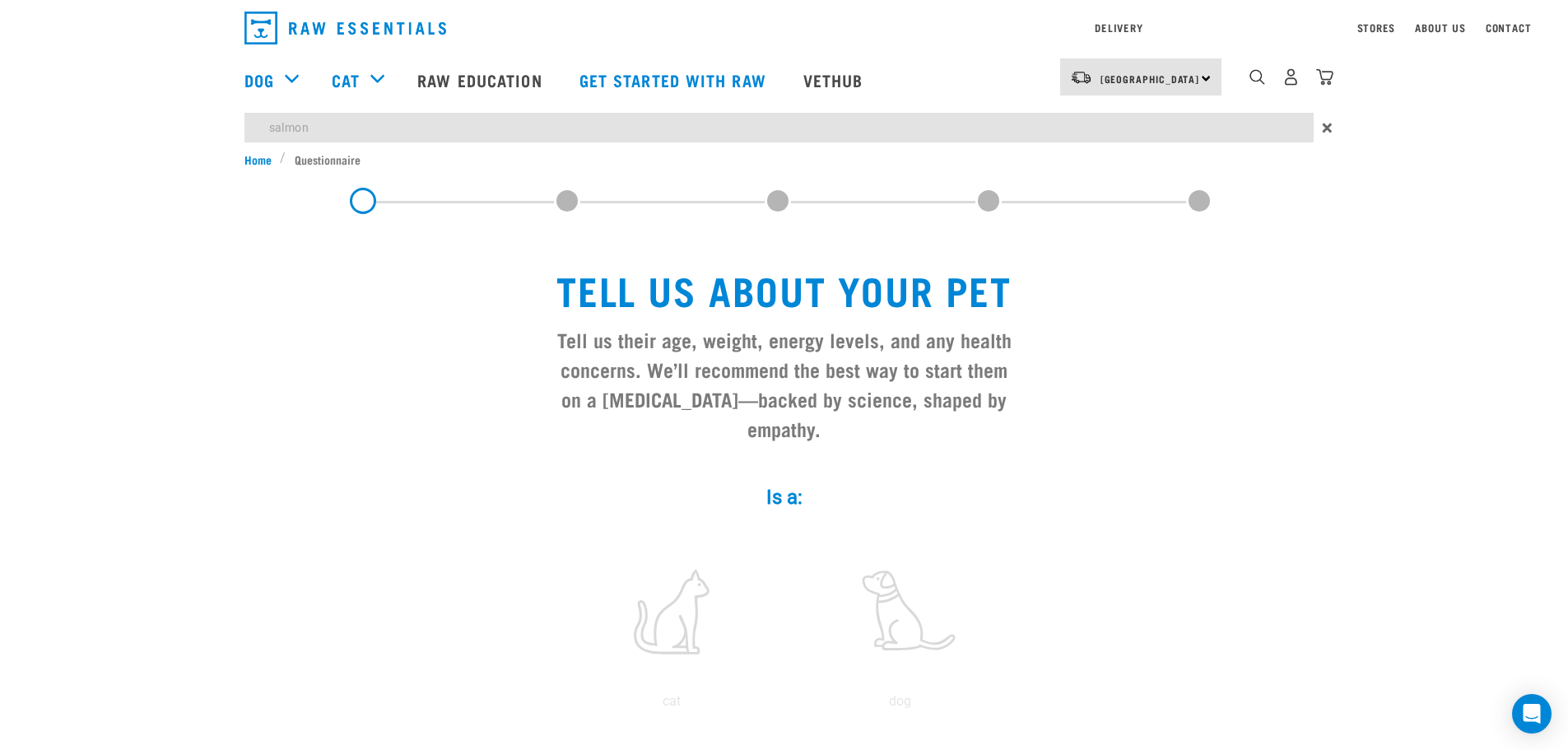
type input "salmon"
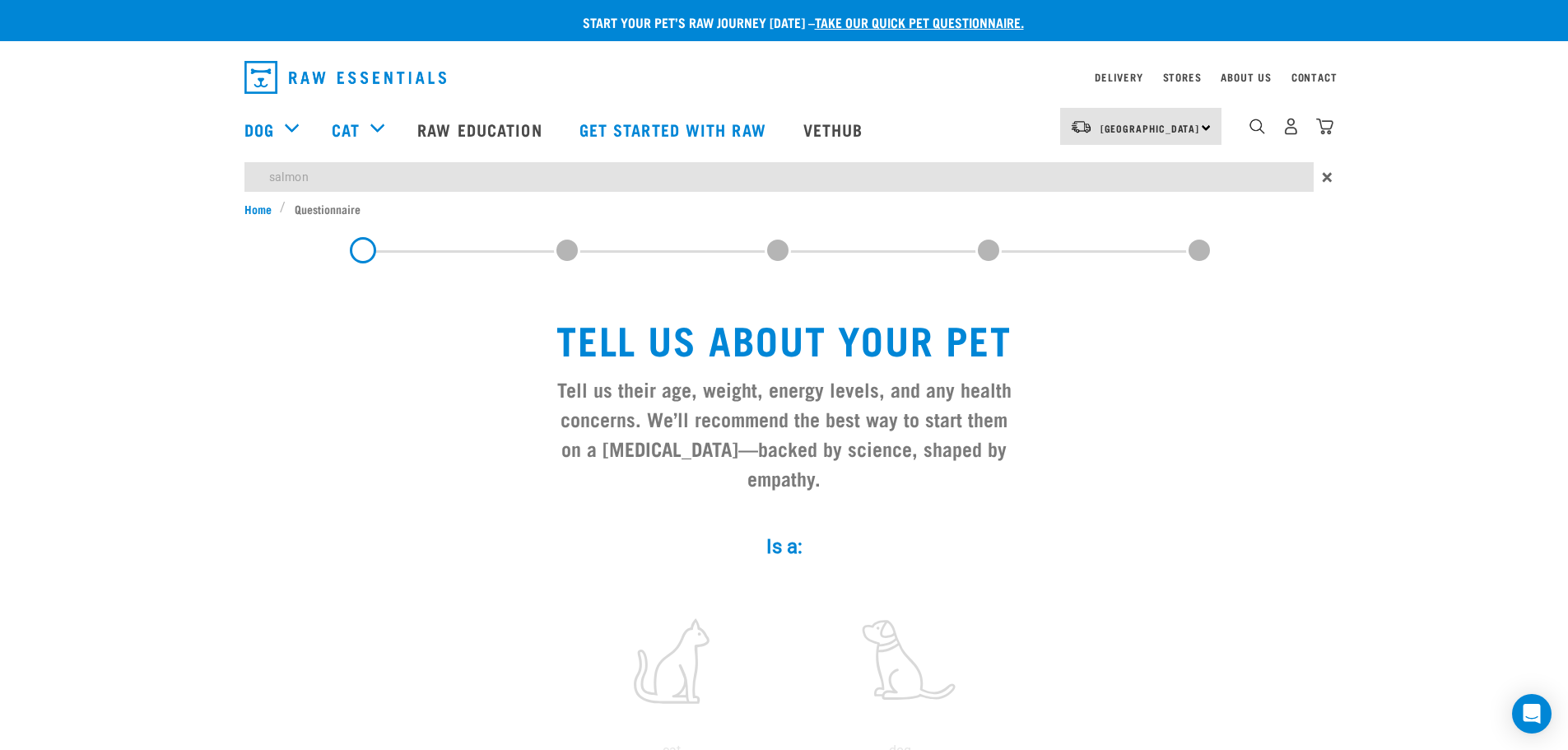
click at [303, 70] on img "dropdown navigation" at bounding box center [346, 77] width 202 height 33
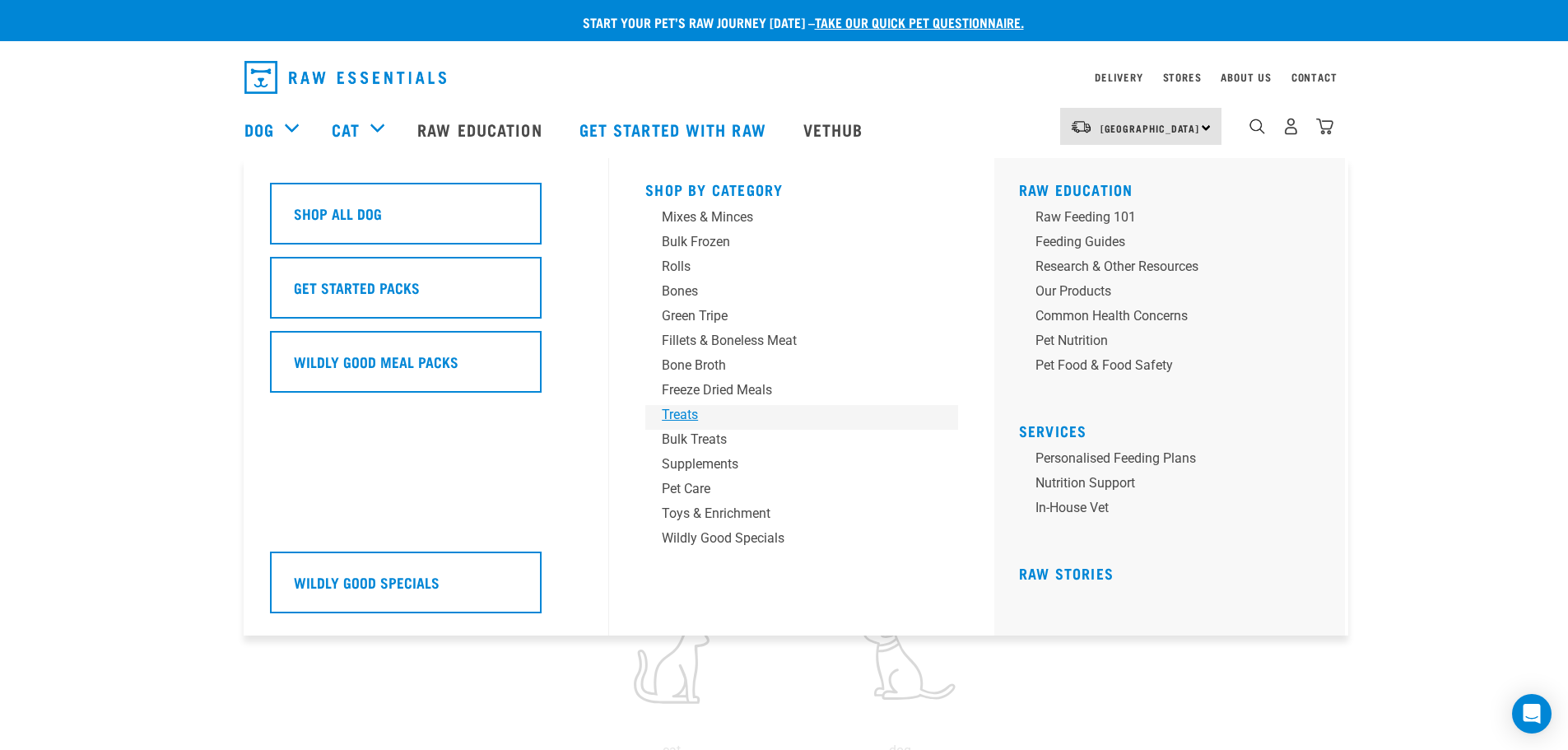
click at [688, 417] on div "Treats" at bounding box center [790, 415] width 257 height 20
click at [699, 417] on div "Treats" at bounding box center [790, 415] width 257 height 20
click at [677, 407] on div "Treats" at bounding box center [790, 415] width 257 height 20
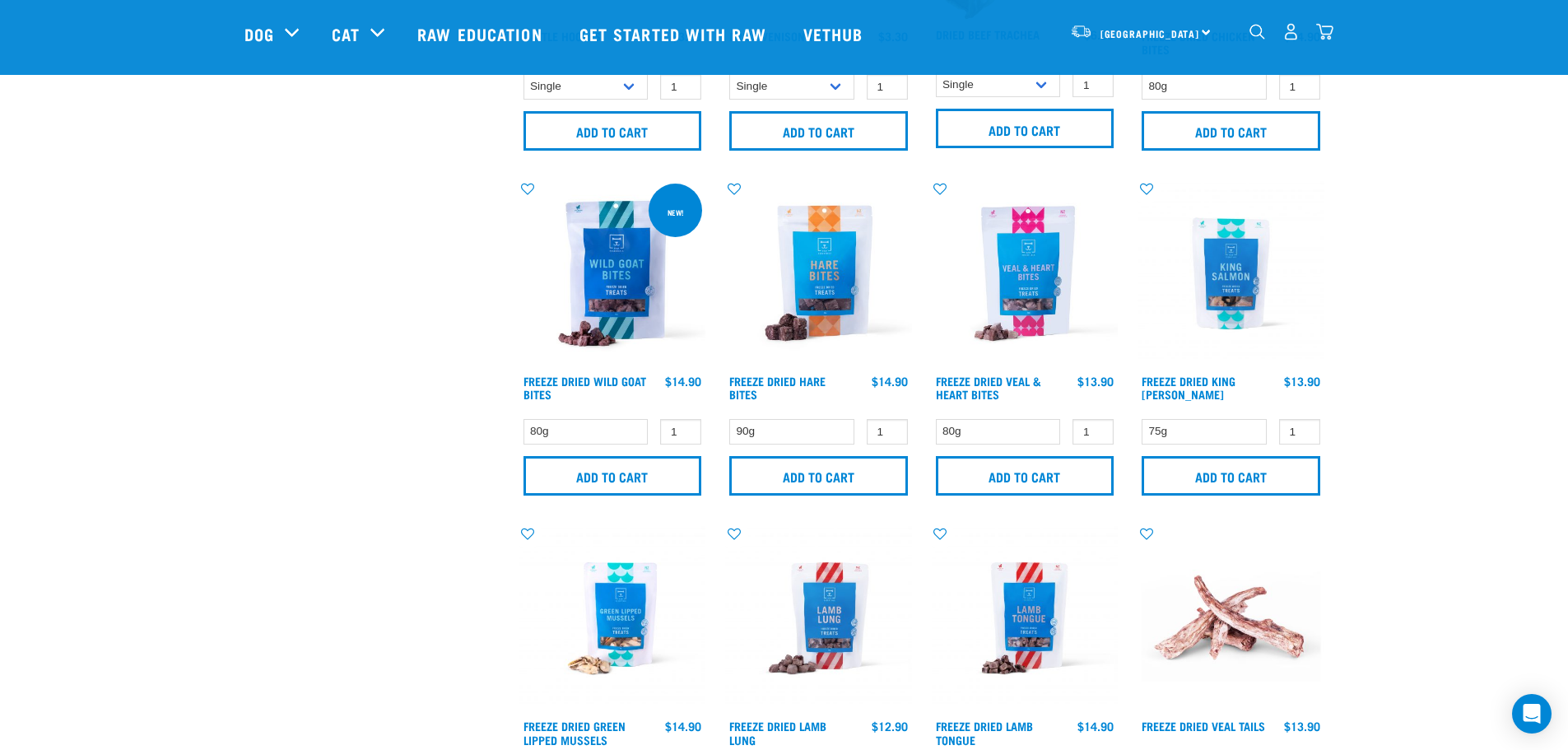
scroll to position [1976, 0]
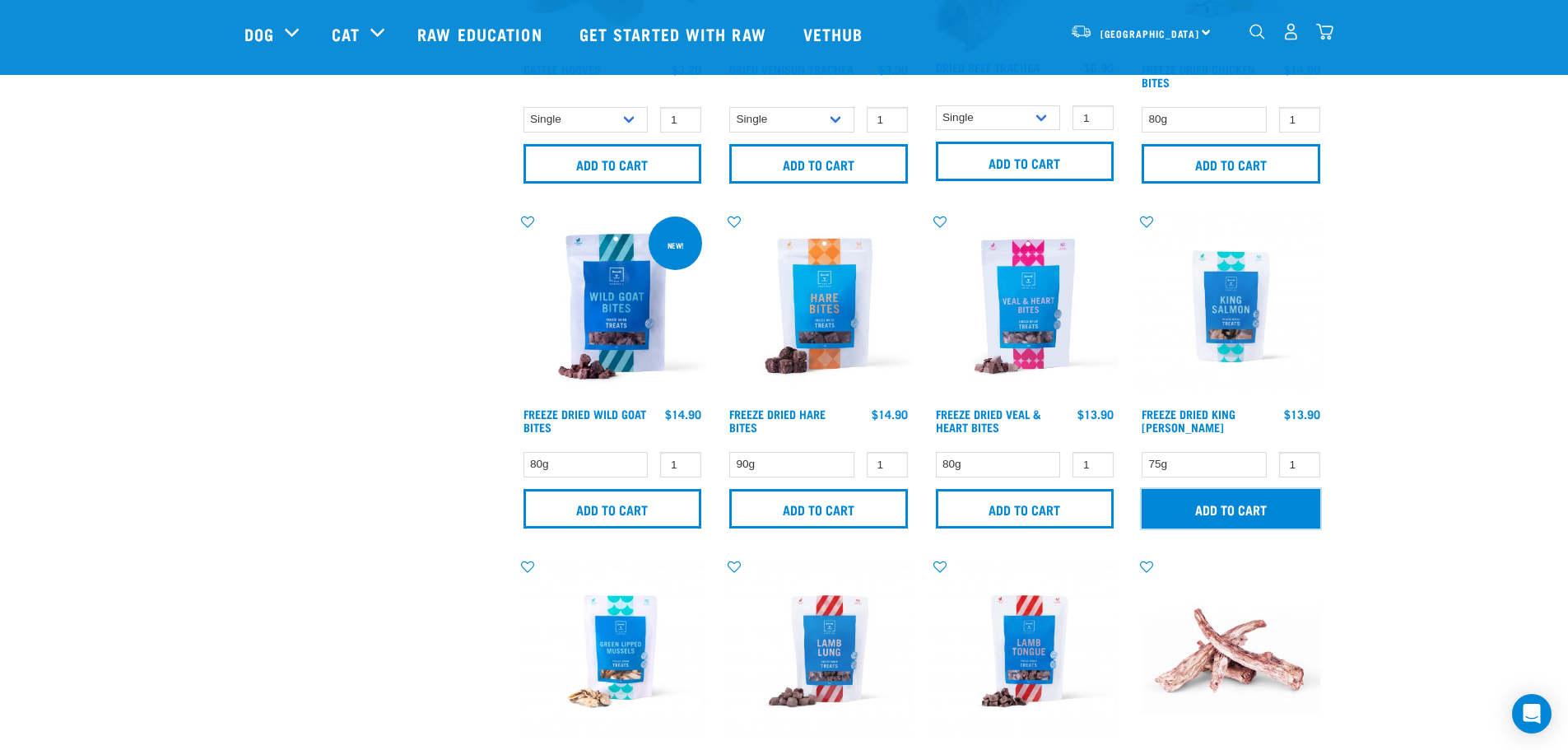
click at [1204, 513] on input "Add to cart" at bounding box center [1231, 508] width 178 height 39
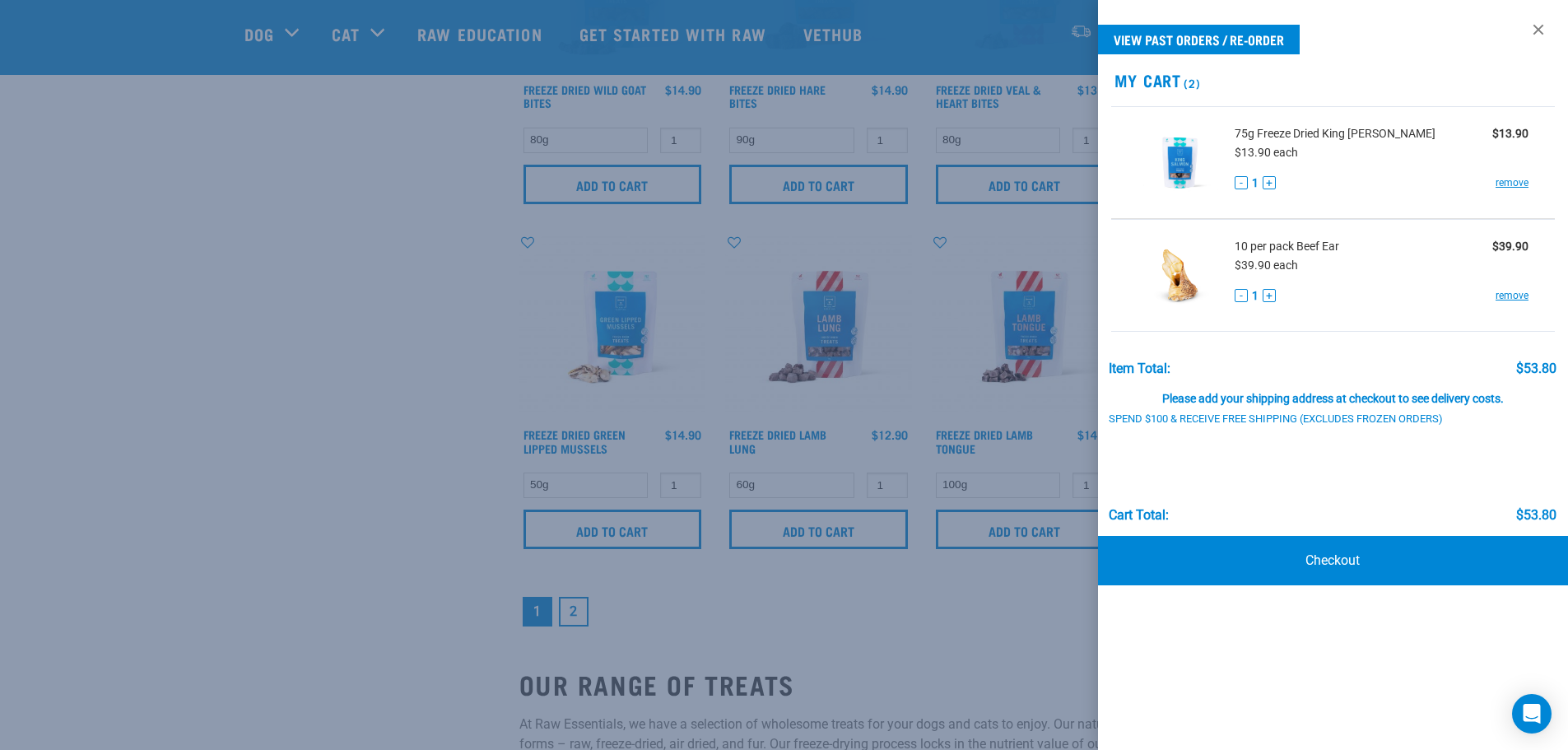
scroll to position [2306, 0]
click at [1535, 22] on link at bounding box center [1538, 29] width 26 height 26
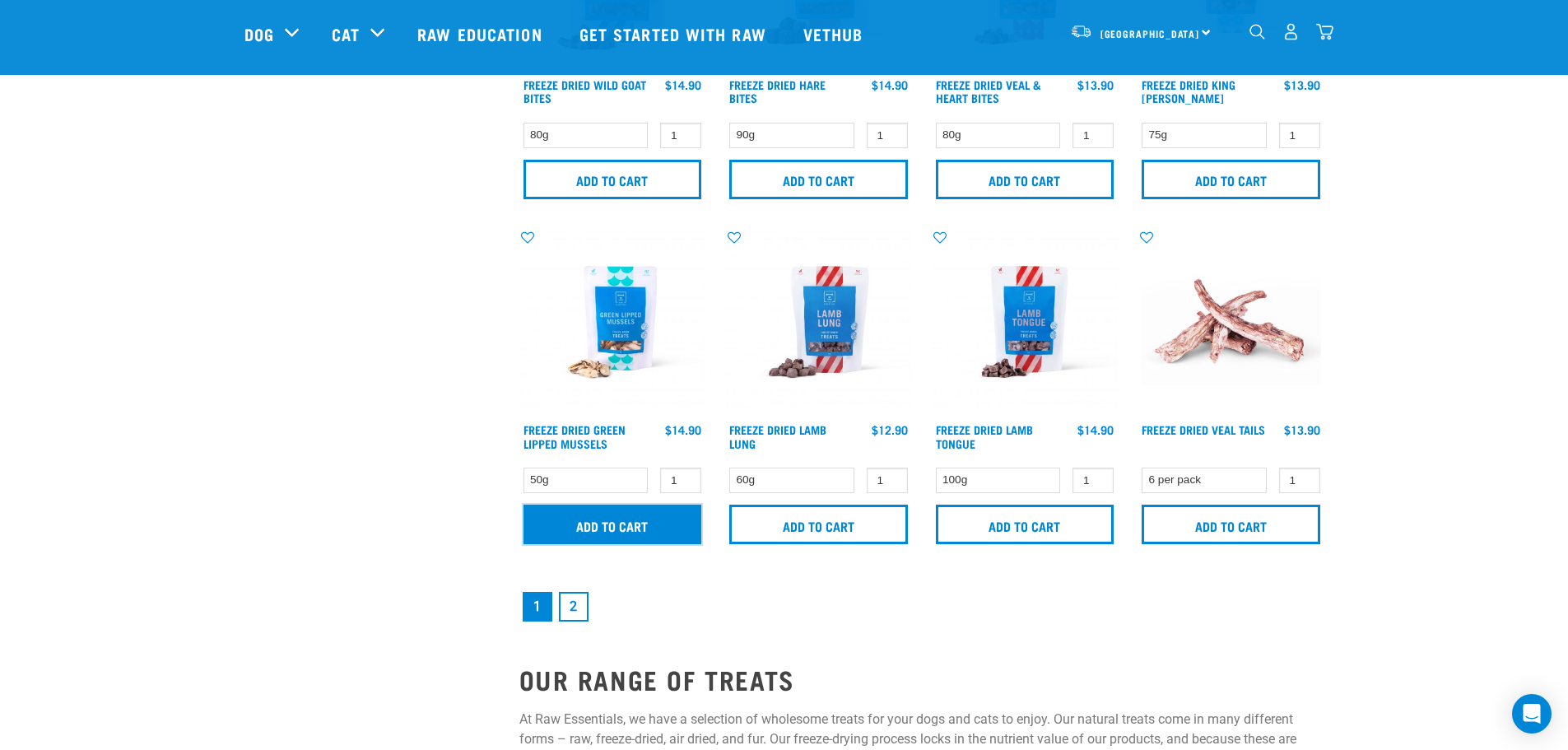
click at [557, 512] on input "Add to cart" at bounding box center [612, 524] width 178 height 39
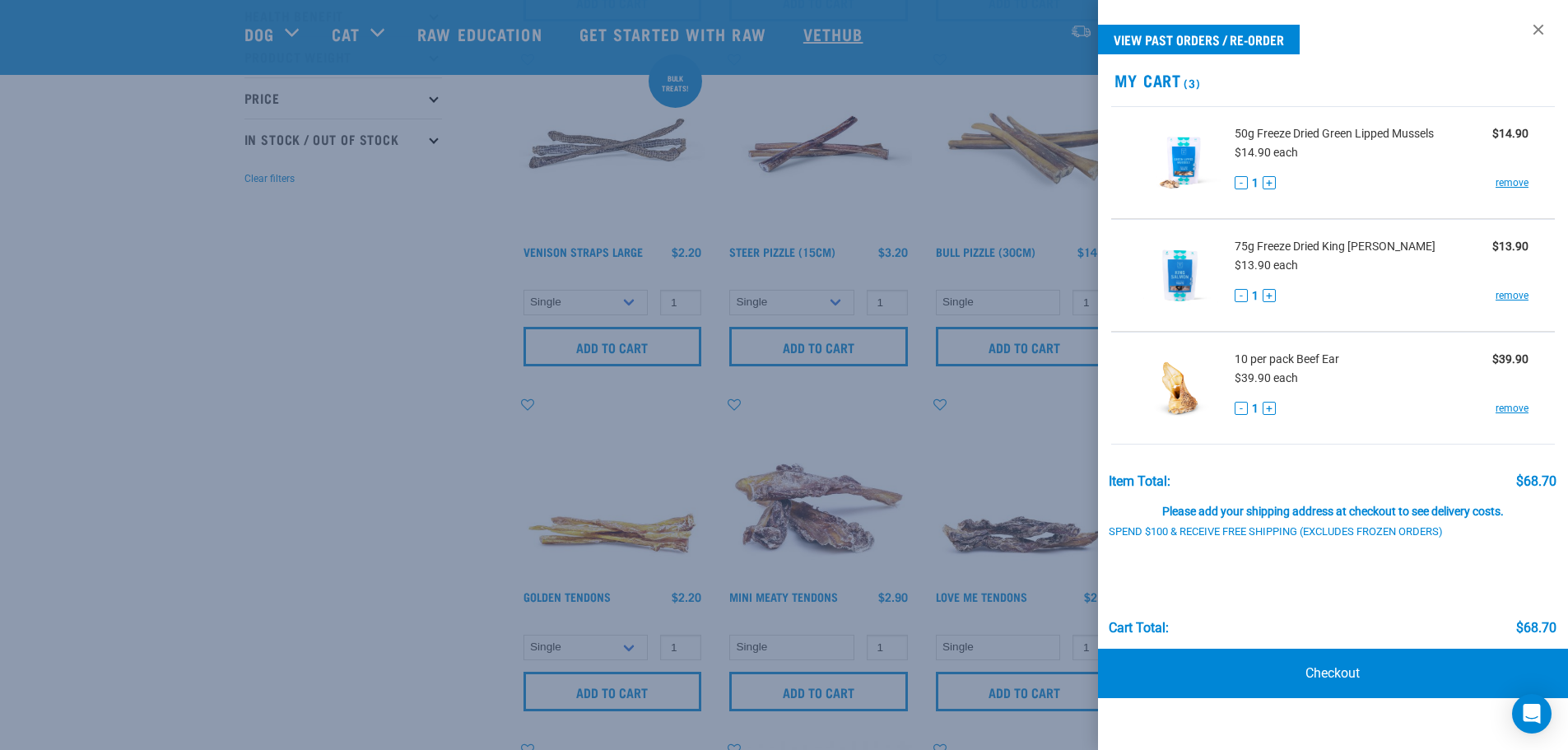
scroll to position [411, 0]
